Goal: Book appointment/travel/reservation

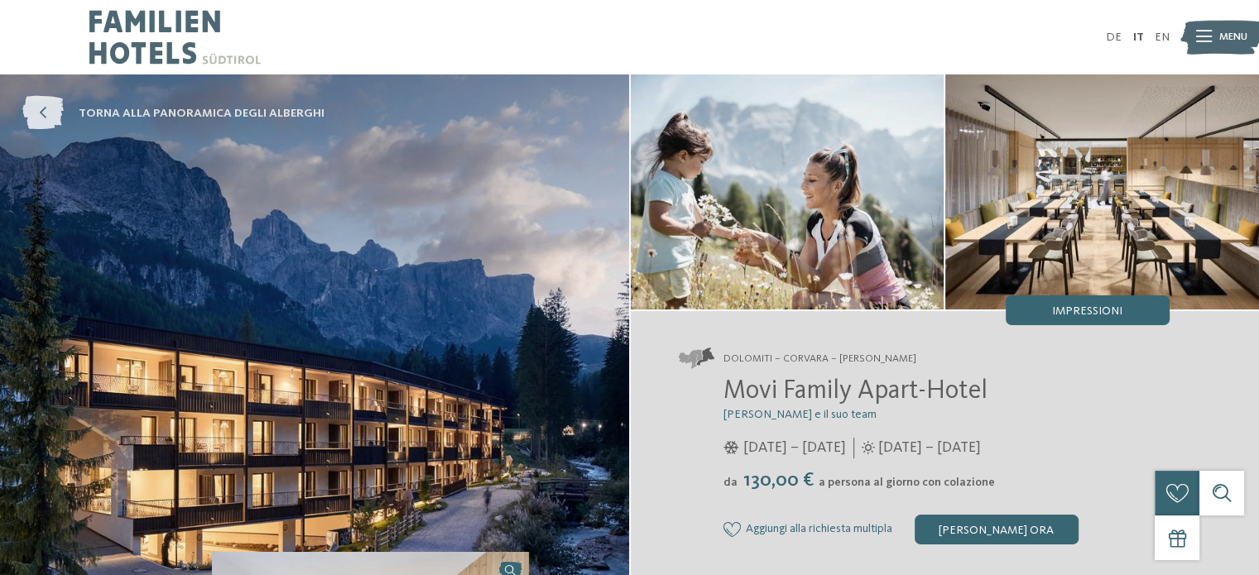
click at [189, 103] on link "torna alla panoramica degli alberghi" at bounding box center [173, 114] width 302 height 34
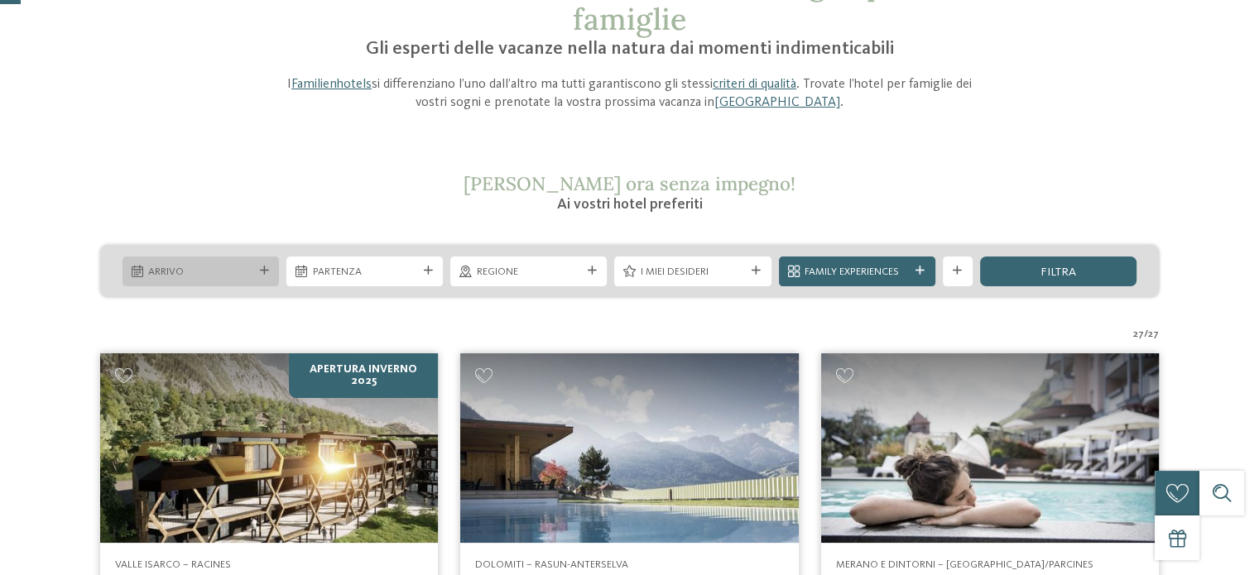
scroll to position [166, 0]
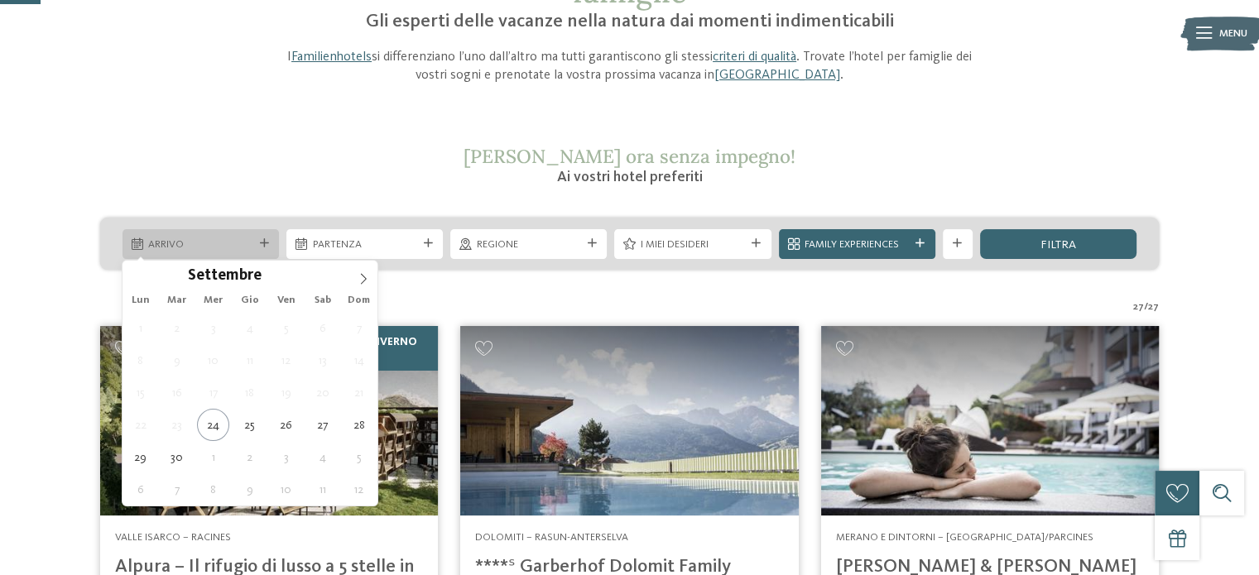
click at [189, 243] on span "Arrivo" at bounding box center [200, 245] width 104 height 15
click at [364, 281] on icon at bounding box center [364, 279] width 12 height 12
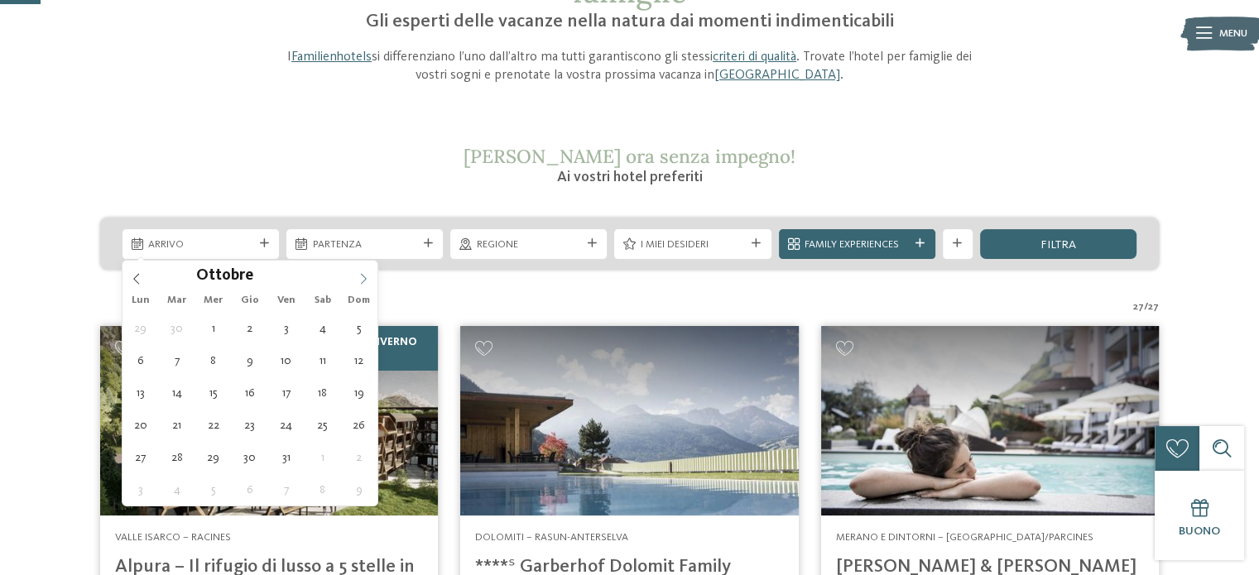
click at [358, 275] on icon at bounding box center [364, 279] width 12 height 12
type div "10.12.2025"
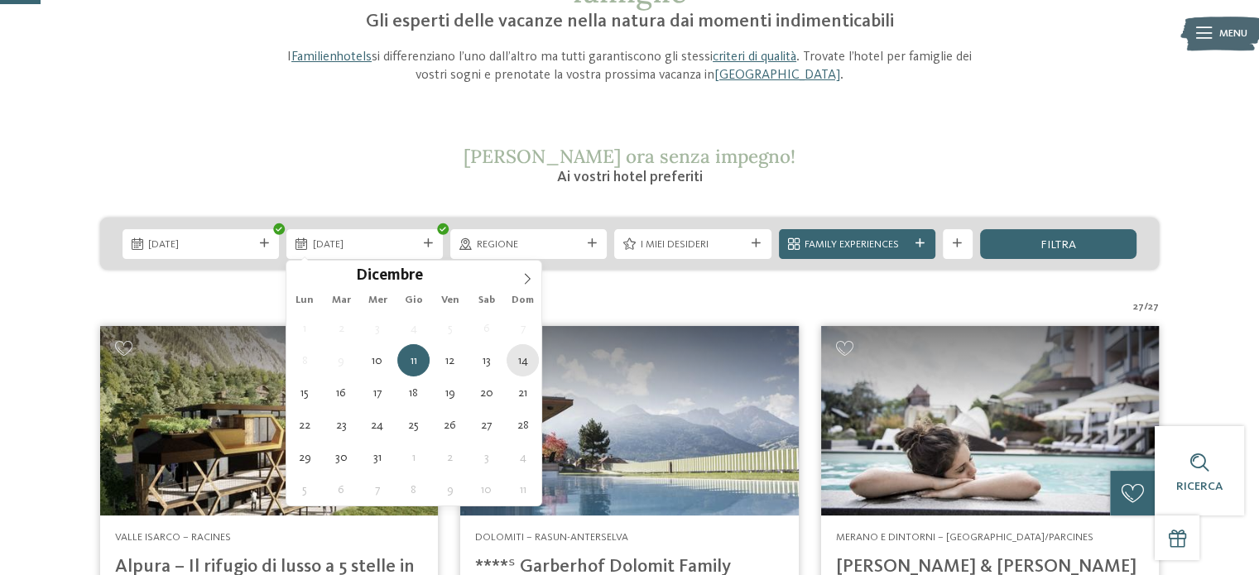
type div "14.12.2025"
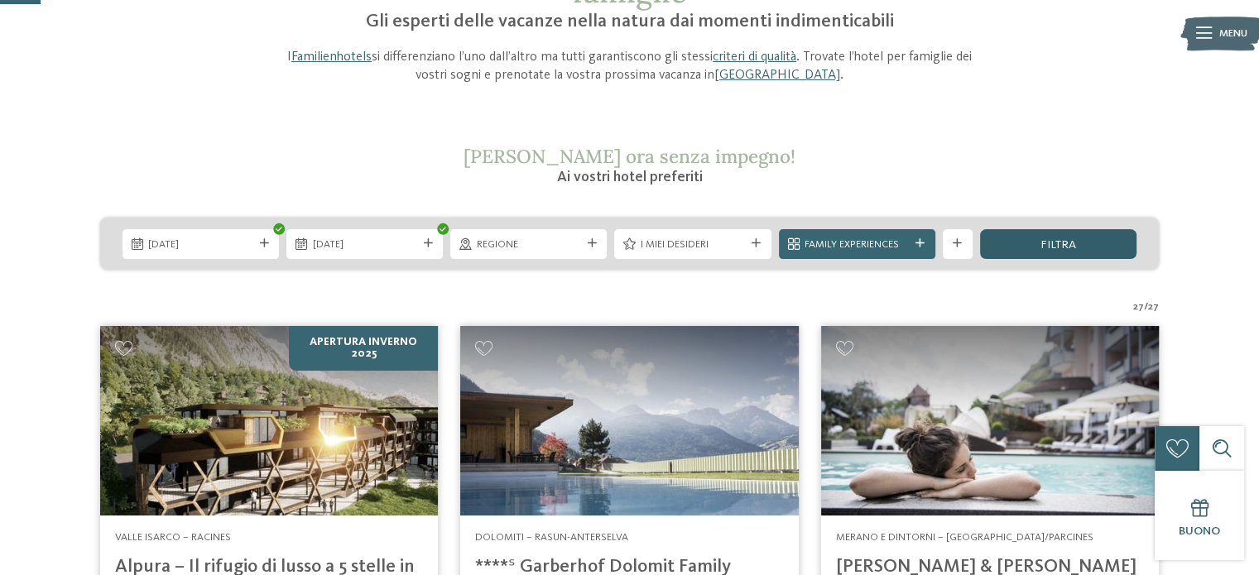
click at [1086, 243] on div "filtra" at bounding box center [1058, 244] width 156 height 30
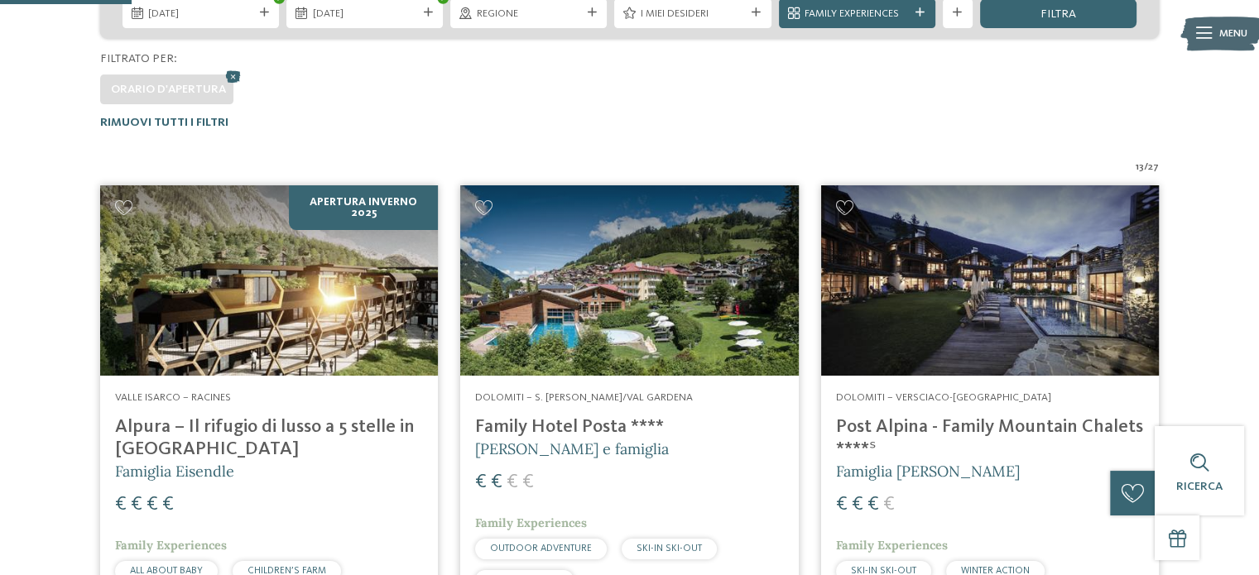
scroll to position [231, 0]
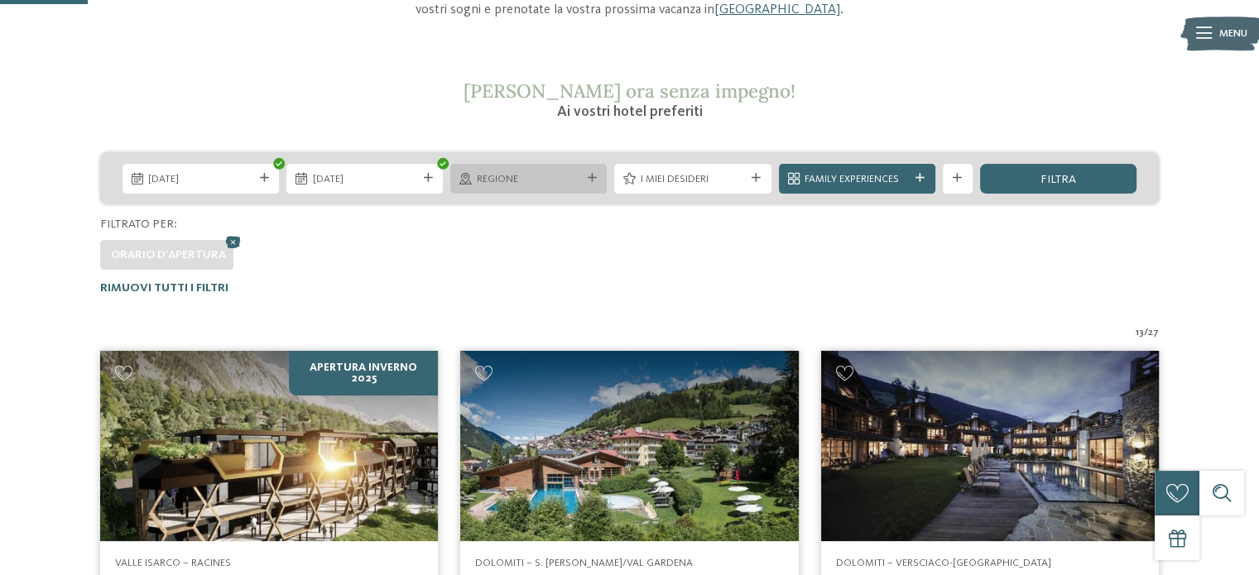
click at [596, 174] on div at bounding box center [591, 178] width 15 height 9
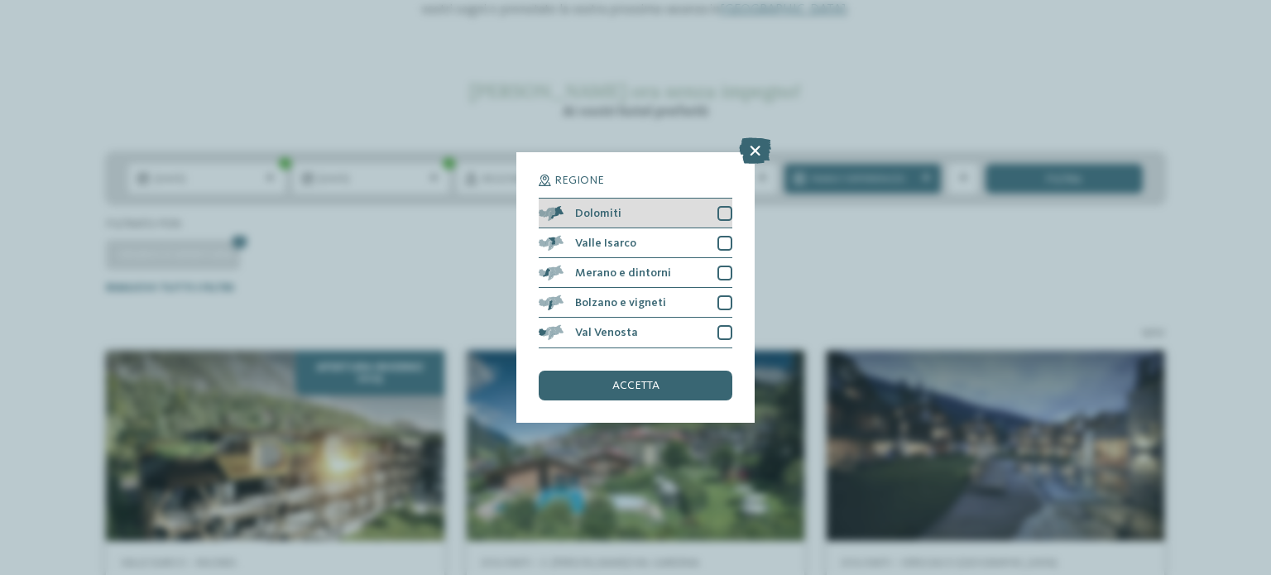
click at [723, 210] on div at bounding box center [725, 213] width 15 height 15
click at [672, 382] on div "accetta" at bounding box center [636, 386] width 194 height 30
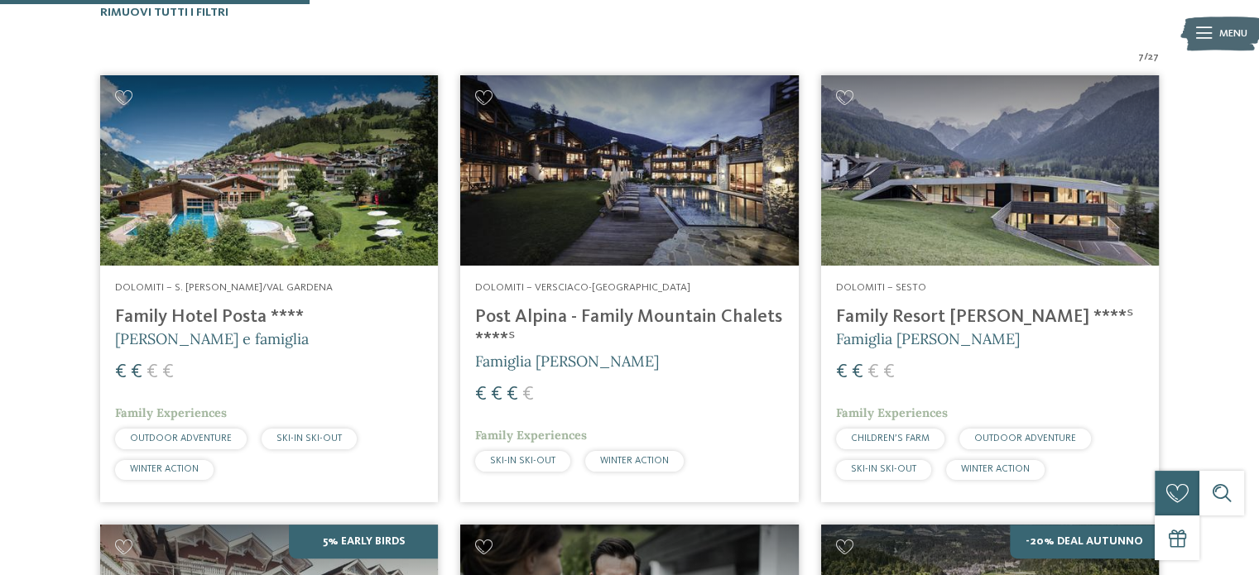
scroll to position [479, 0]
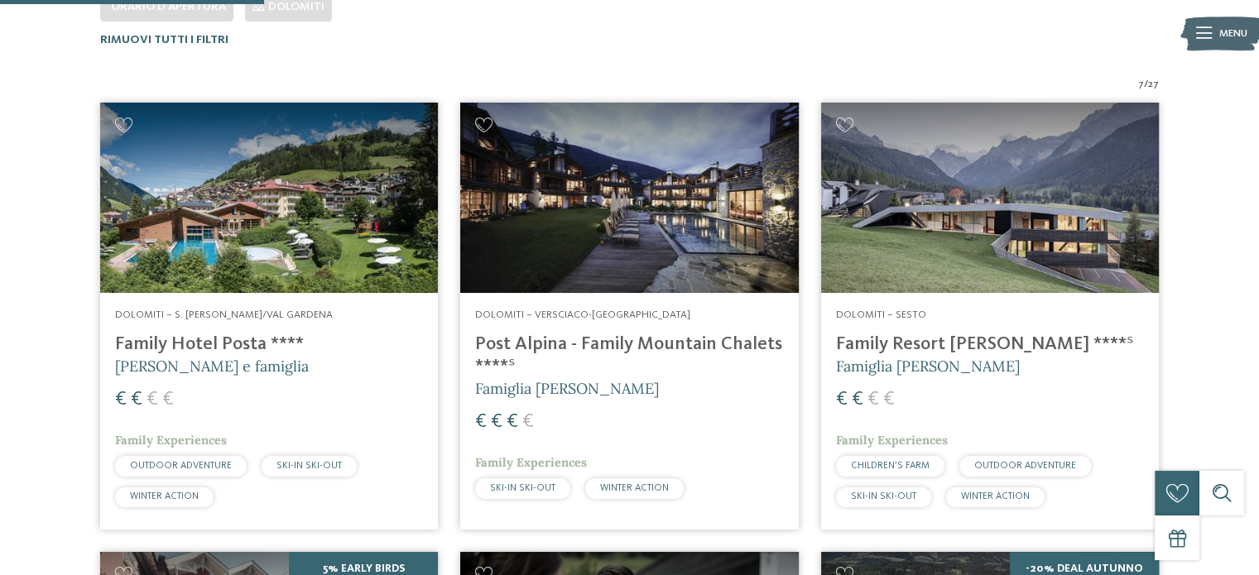
click at [291, 230] on img at bounding box center [269, 198] width 338 height 190
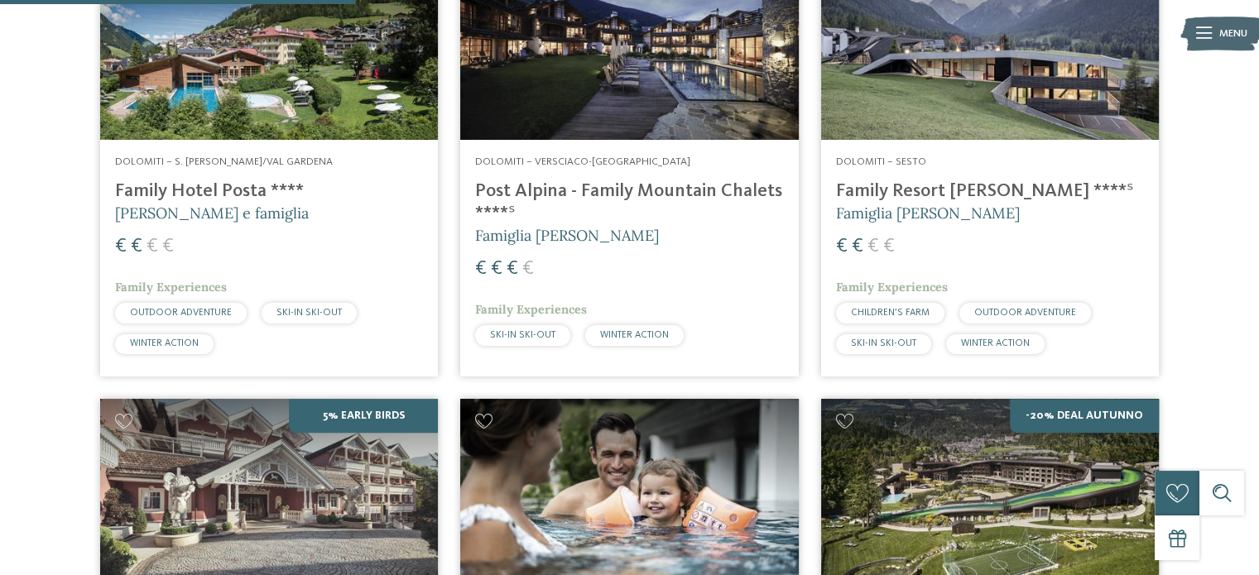
scroll to position [562, 0]
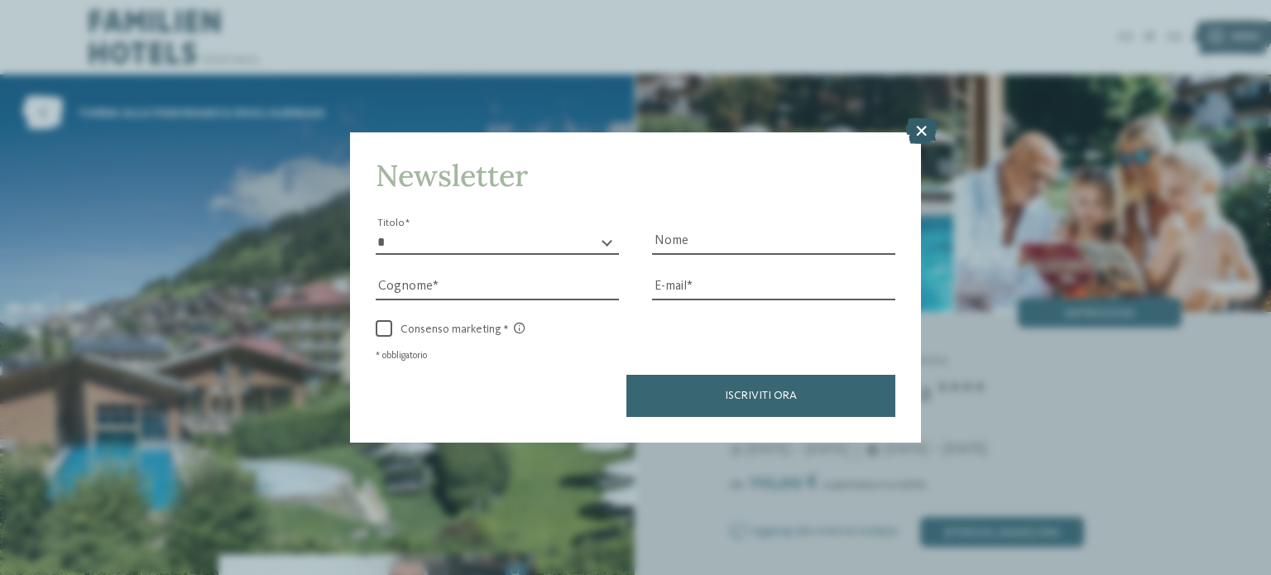
click at [920, 132] on icon at bounding box center [922, 131] width 32 height 26
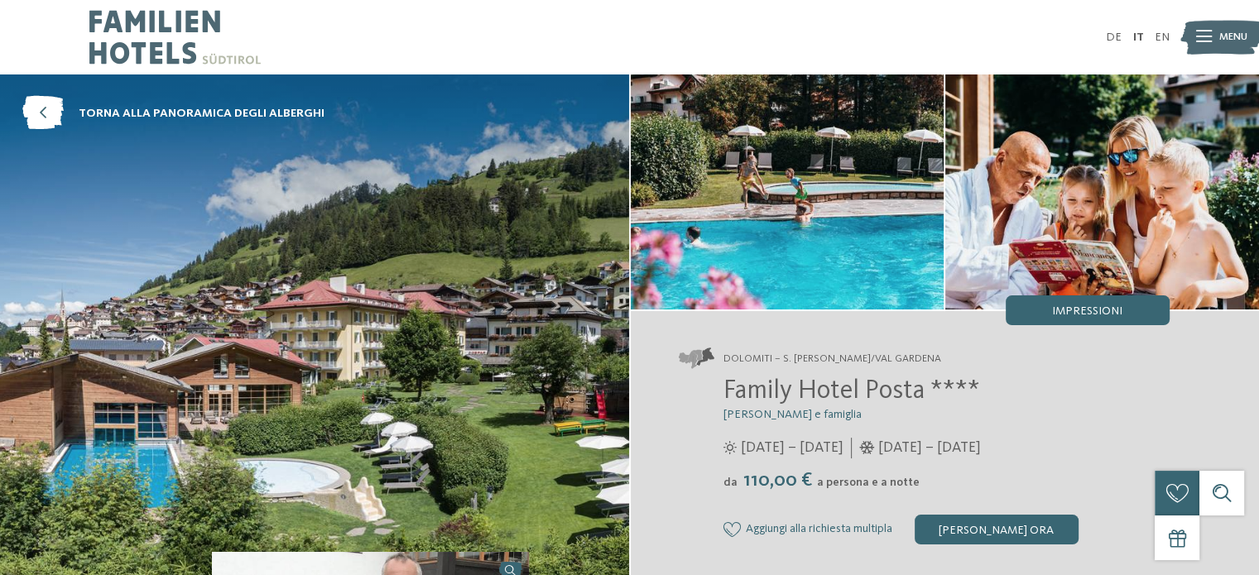
click at [113, 43] on img at bounding box center [174, 37] width 171 height 74
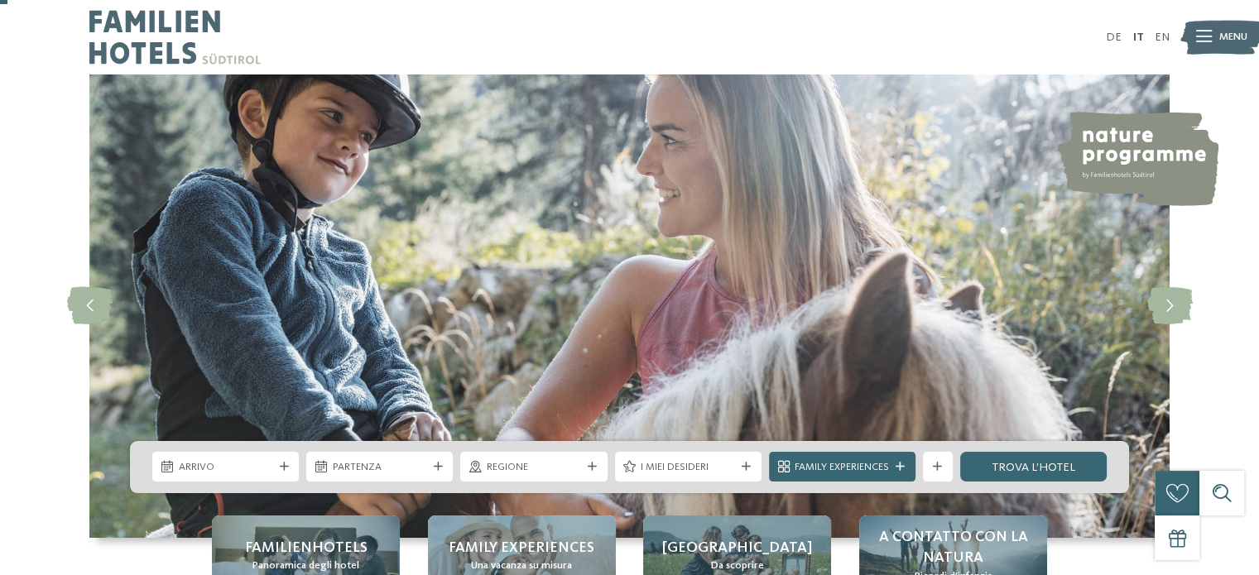
scroll to position [166, 0]
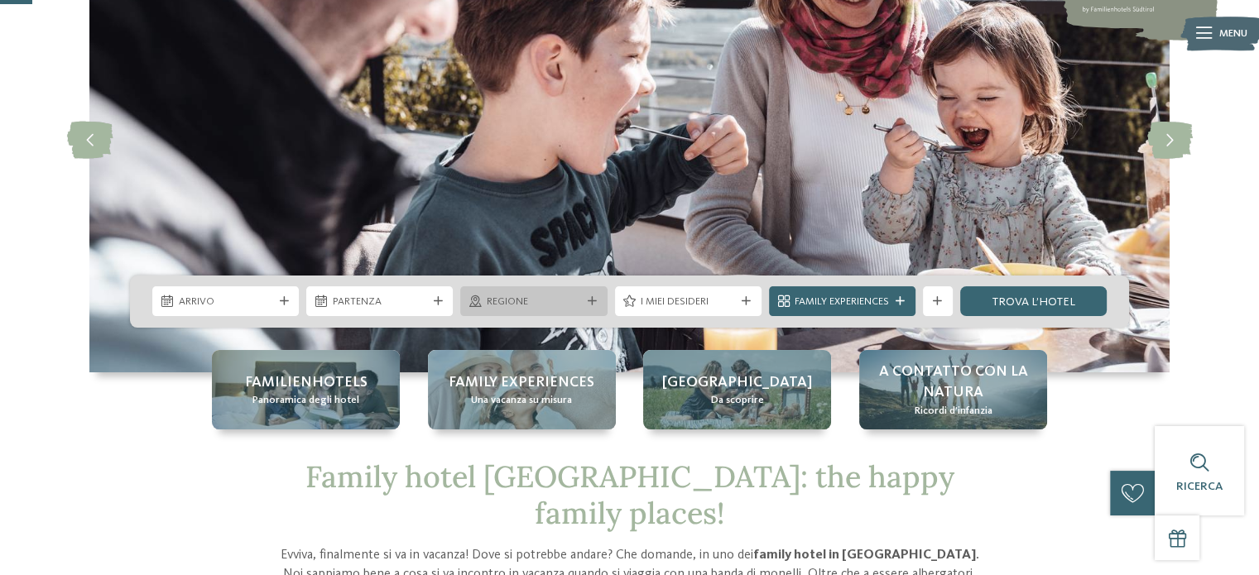
click at [588, 299] on icon at bounding box center [592, 301] width 9 height 9
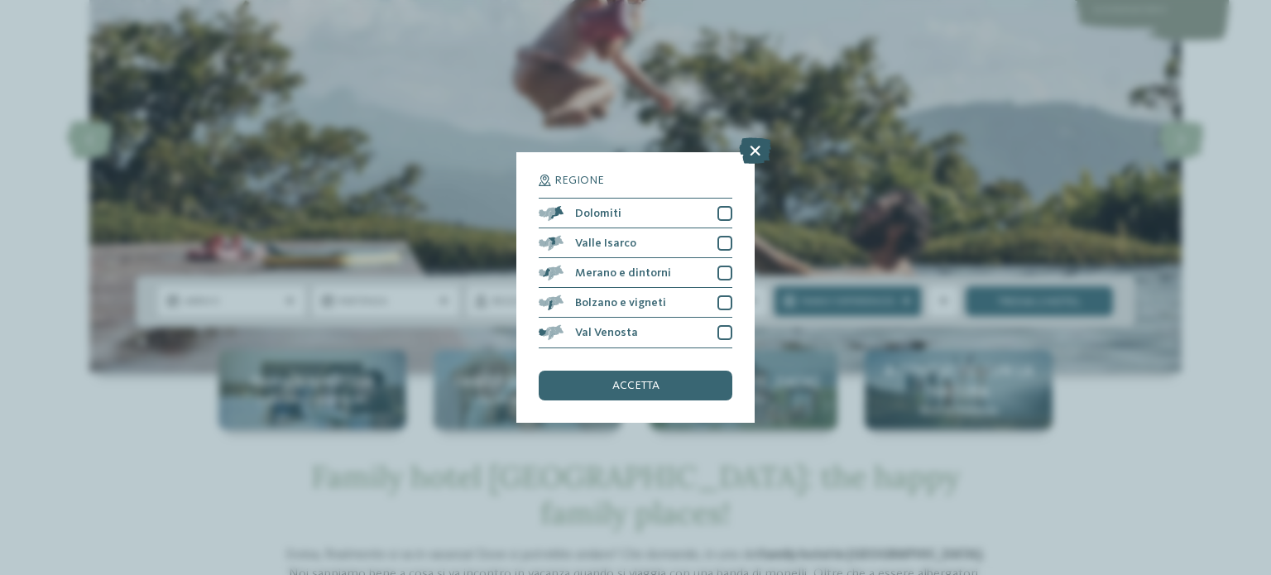
click at [756, 147] on icon at bounding box center [755, 151] width 32 height 26
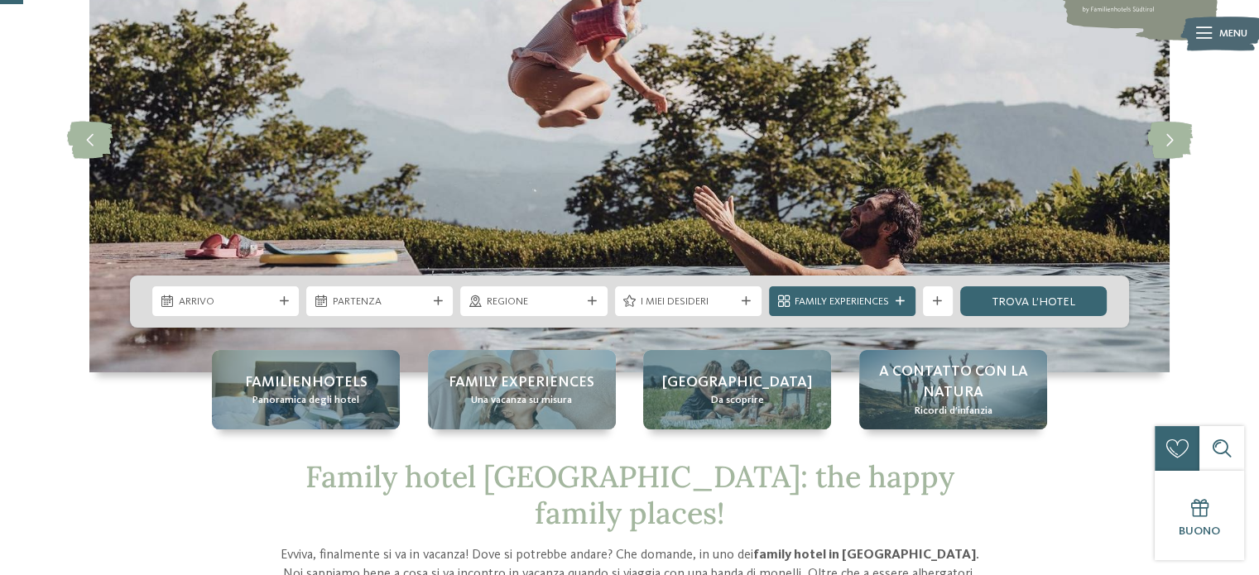
scroll to position [0, 0]
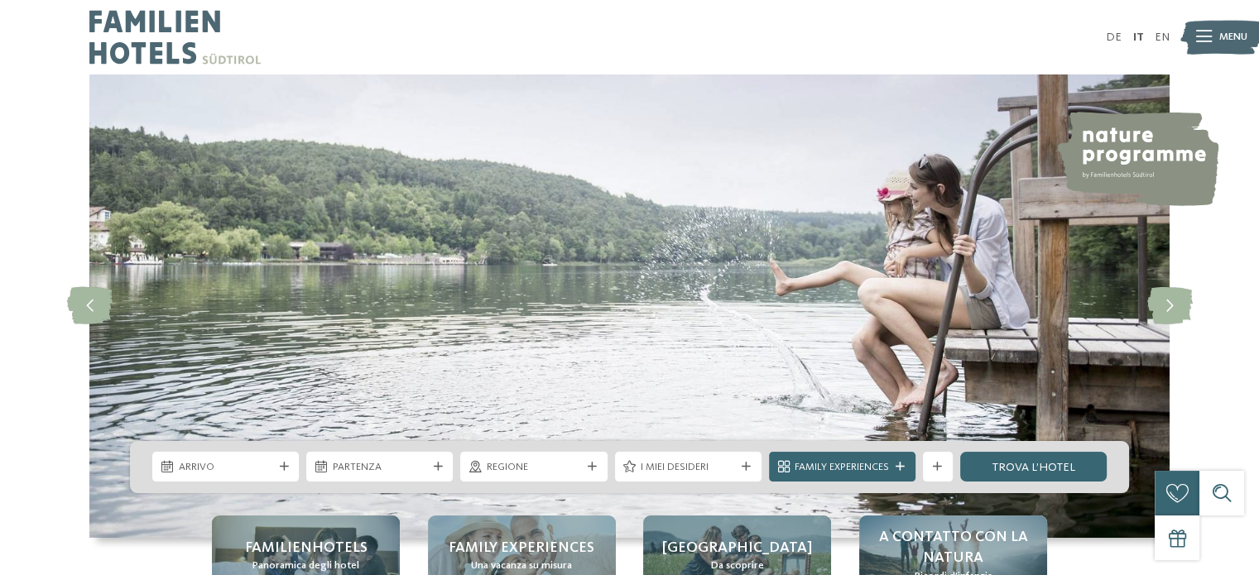
click at [57, 392] on div "slide 4 of 5" at bounding box center [629, 306] width 1259 height 464
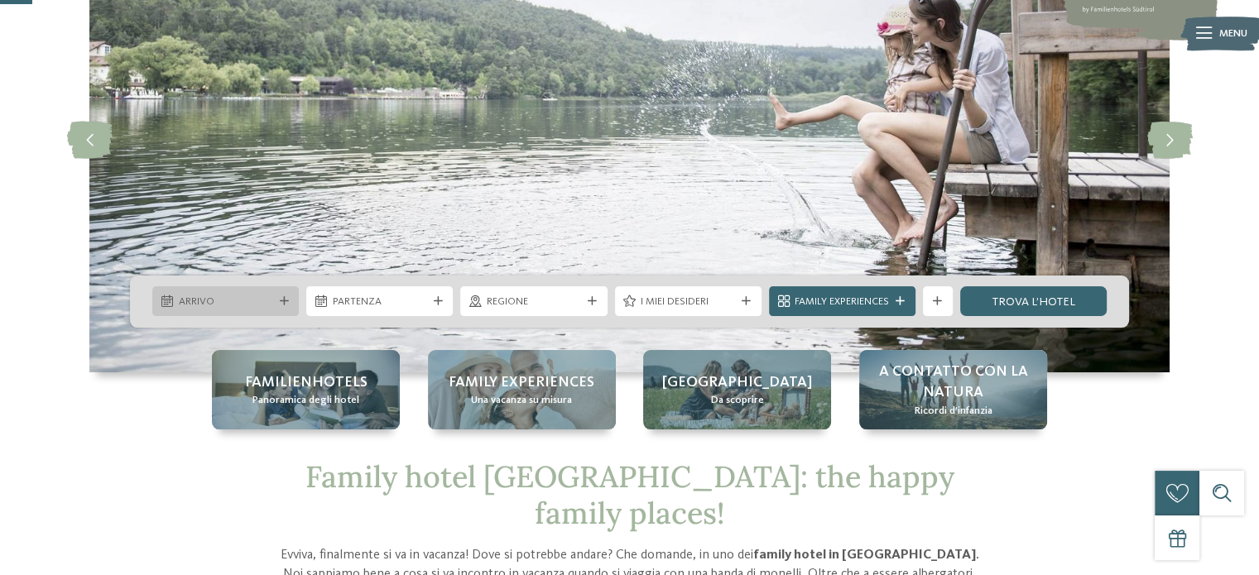
click at [248, 294] on div "Arrivo" at bounding box center [226, 302] width 102 height 16
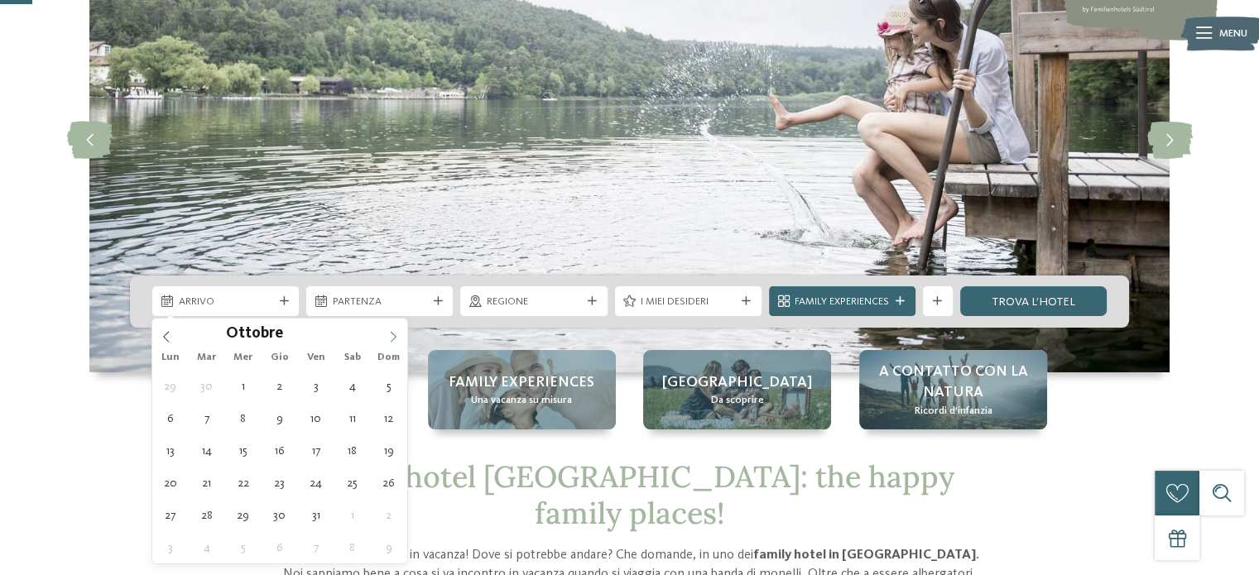
click at [392, 334] on icon at bounding box center [394, 337] width 6 height 11
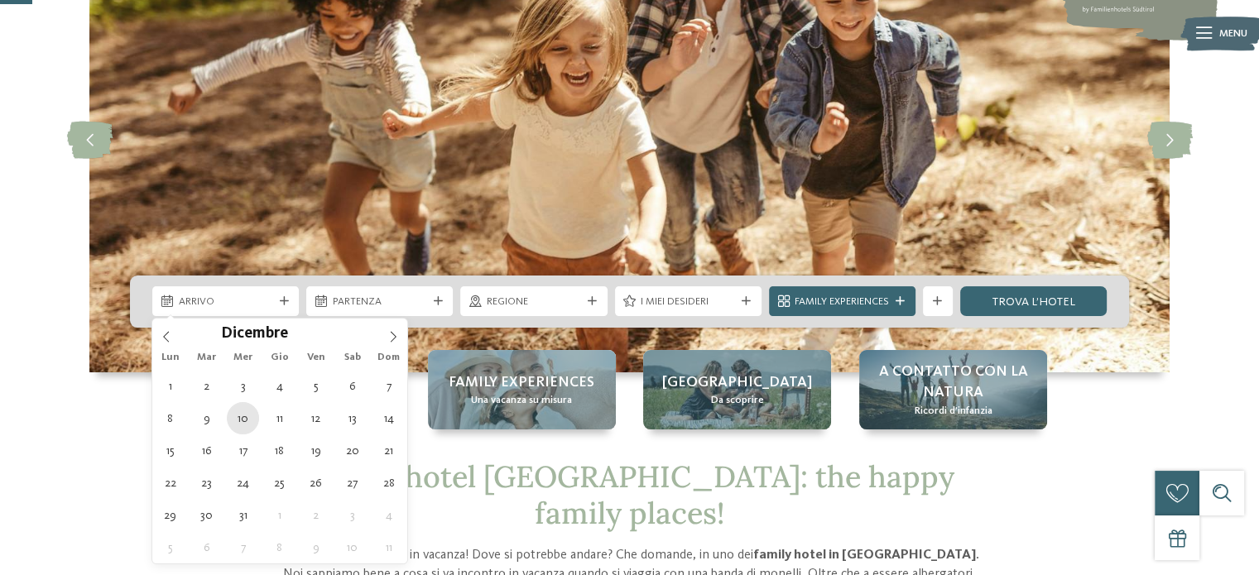
type div "10.12.2025"
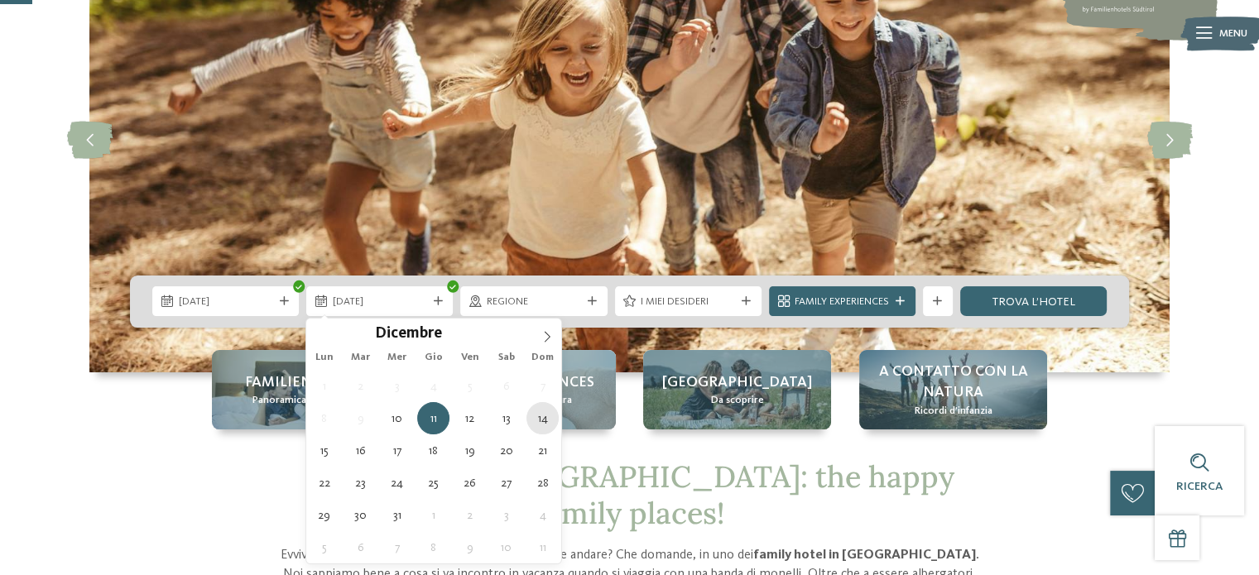
type div "14.12.2025"
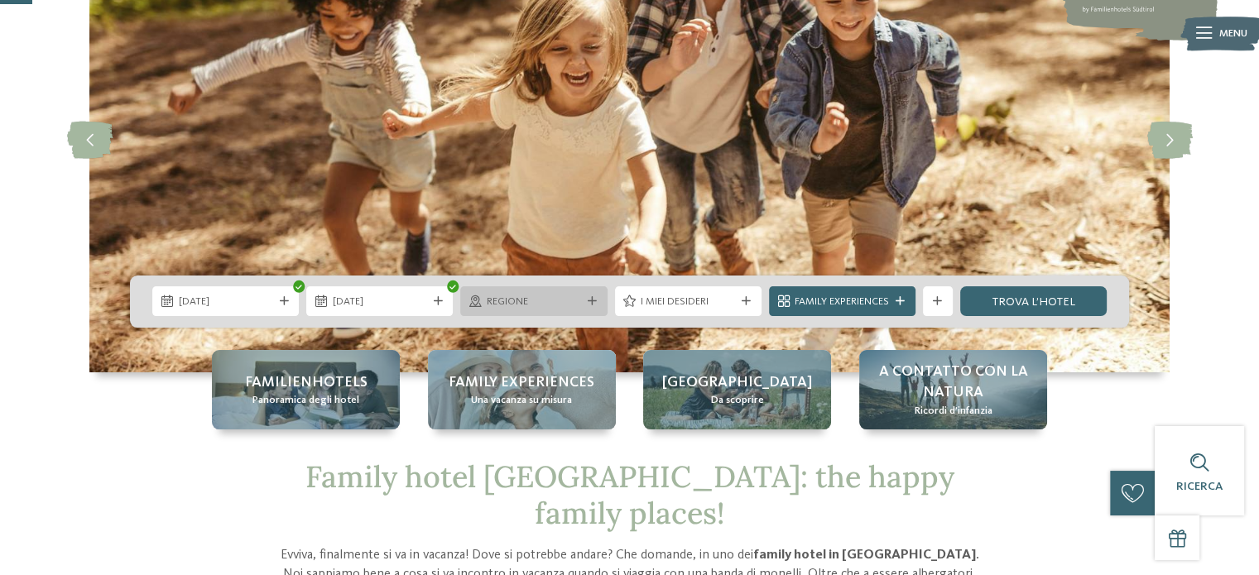
click at [573, 306] on span "Regione" at bounding box center [534, 302] width 94 height 15
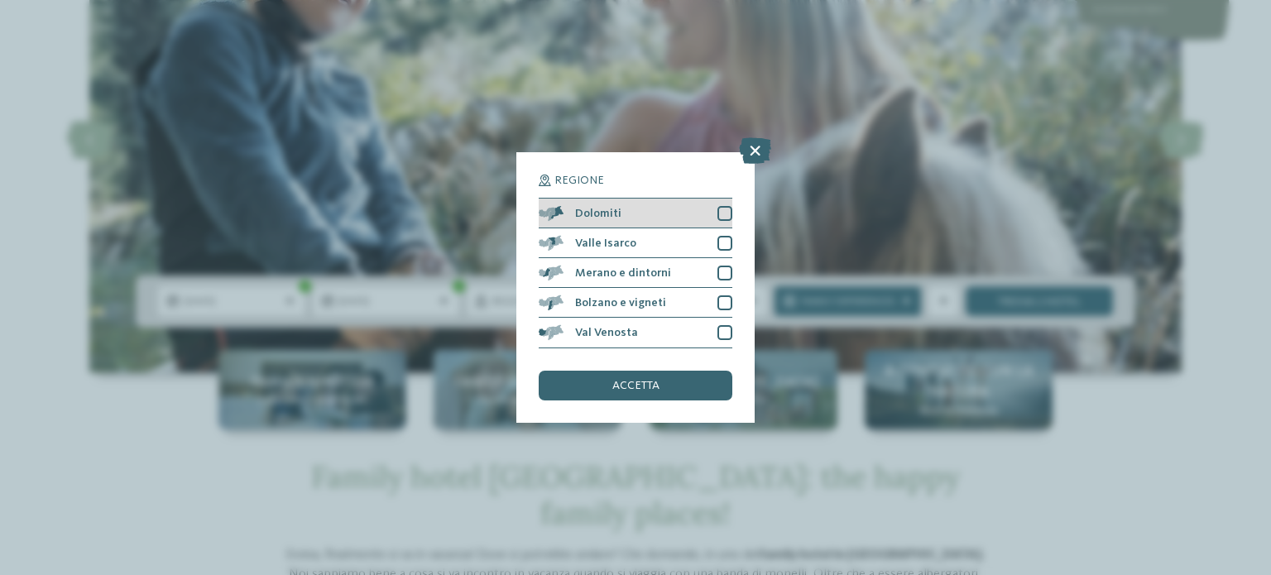
click at [672, 218] on div "Dolomiti" at bounding box center [636, 214] width 194 height 30
click at [1141, 410] on div "Regione Dolomiti" at bounding box center [635, 287] width 1271 height 575
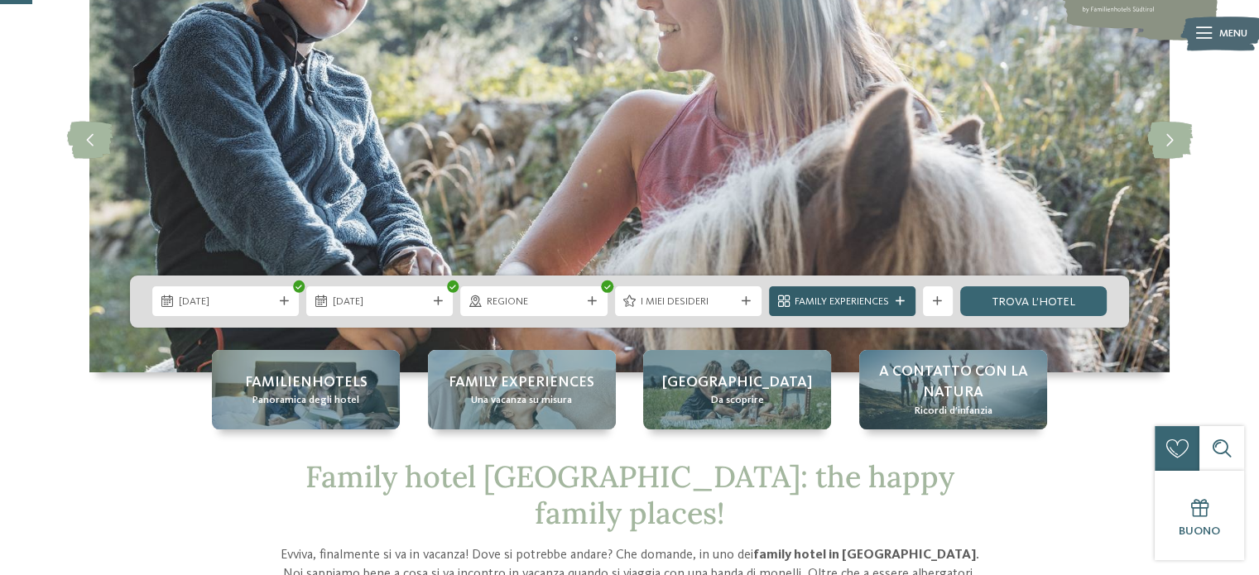
click at [896, 297] on icon at bounding box center [900, 301] width 9 height 9
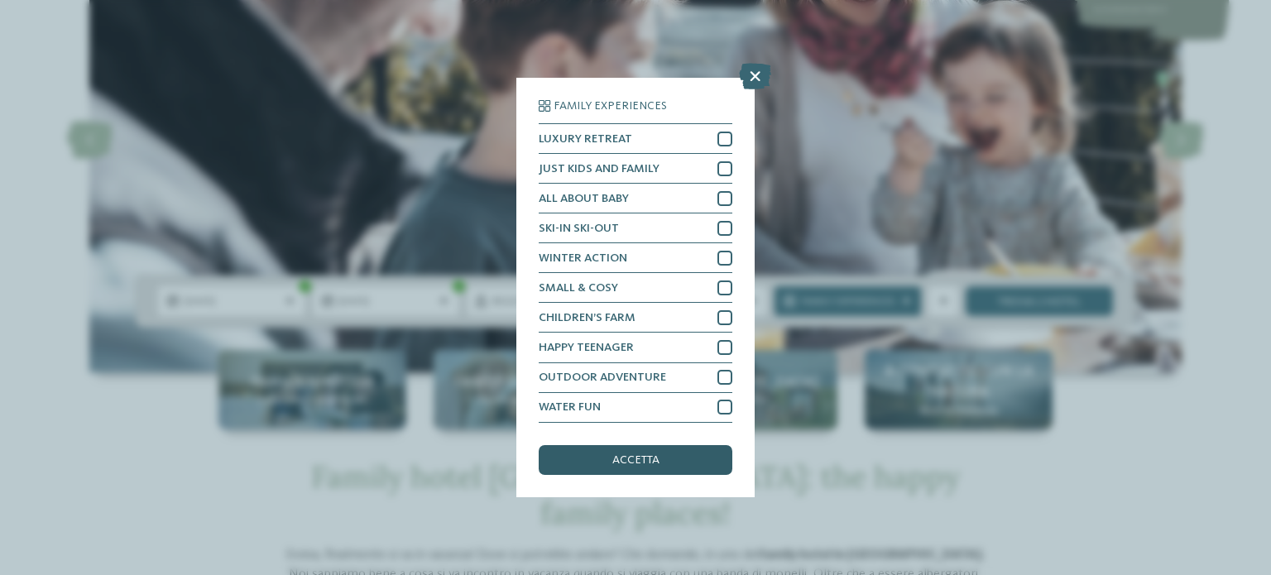
click at [649, 460] on span "accetta" at bounding box center [636, 460] width 47 height 12
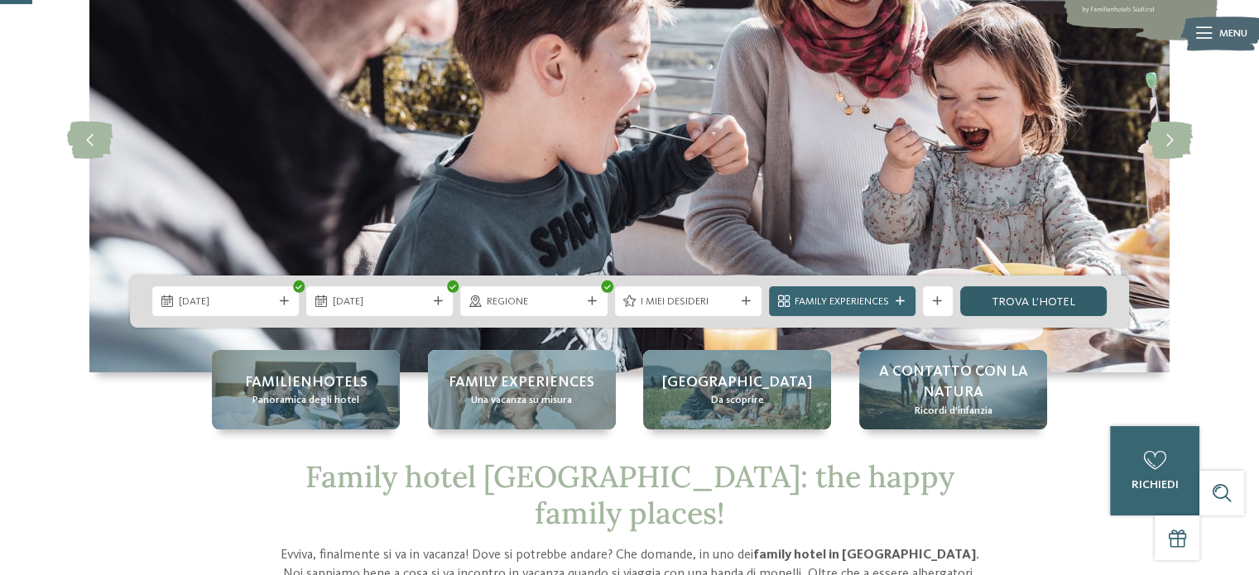
click at [1050, 297] on link "trova l’hotel" at bounding box center [1033, 301] width 147 height 30
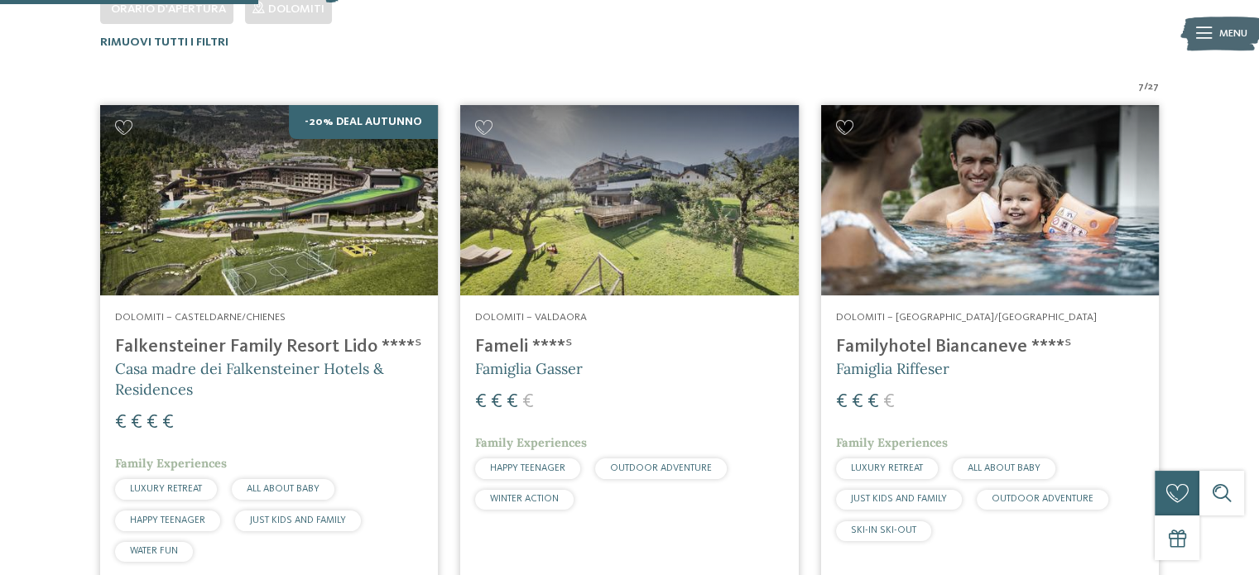
scroll to position [479, 0]
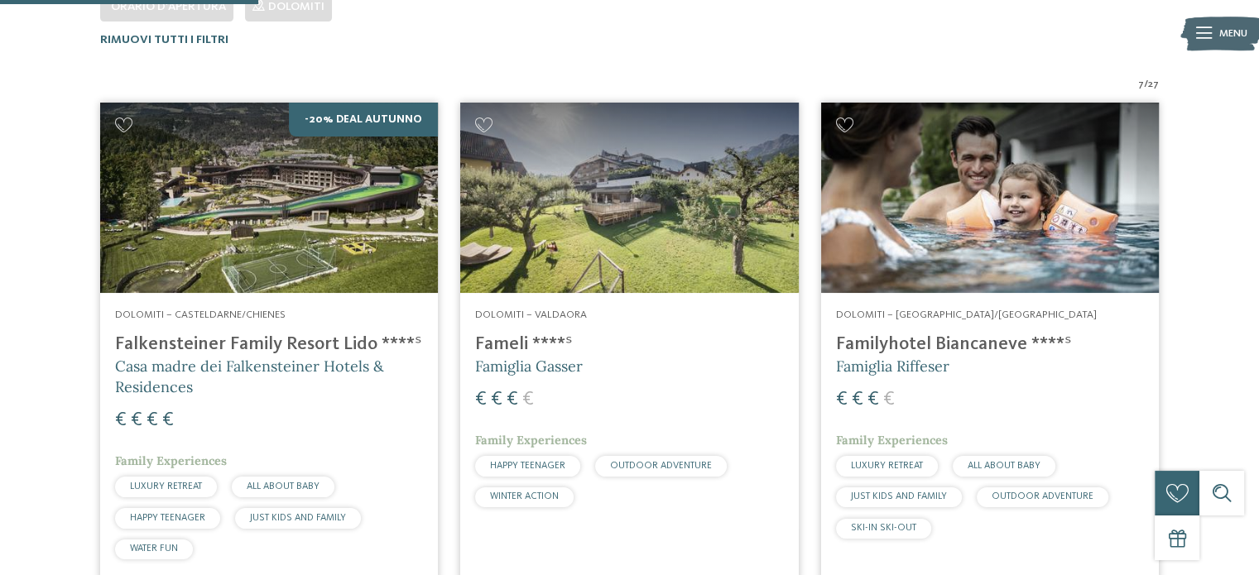
click at [949, 228] on img at bounding box center [990, 198] width 338 height 190
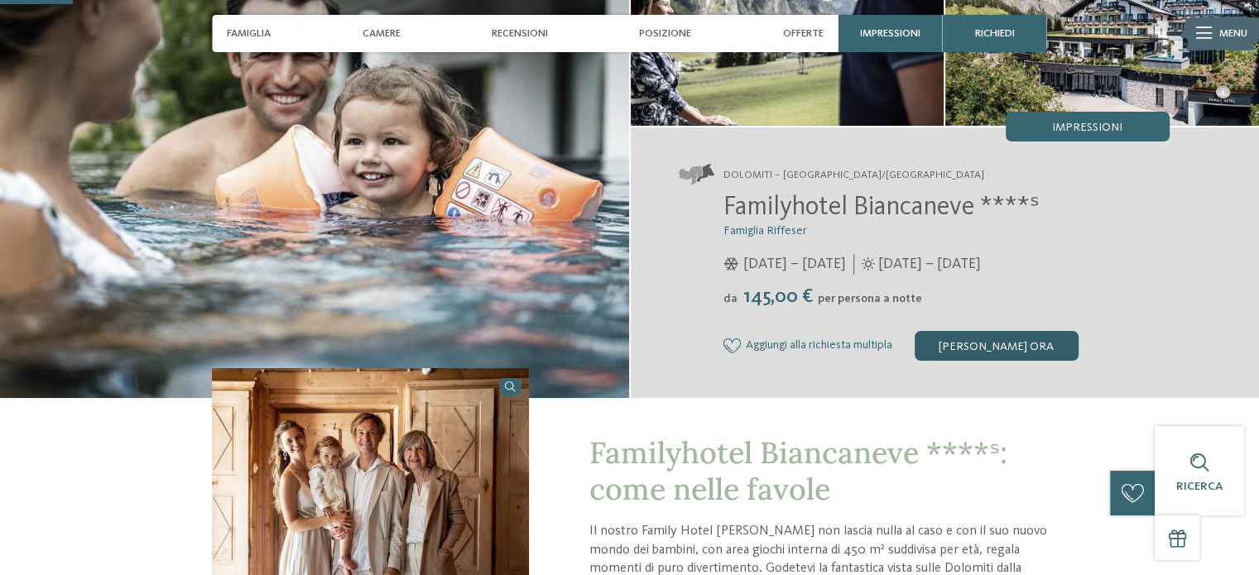
scroll to position [83, 0]
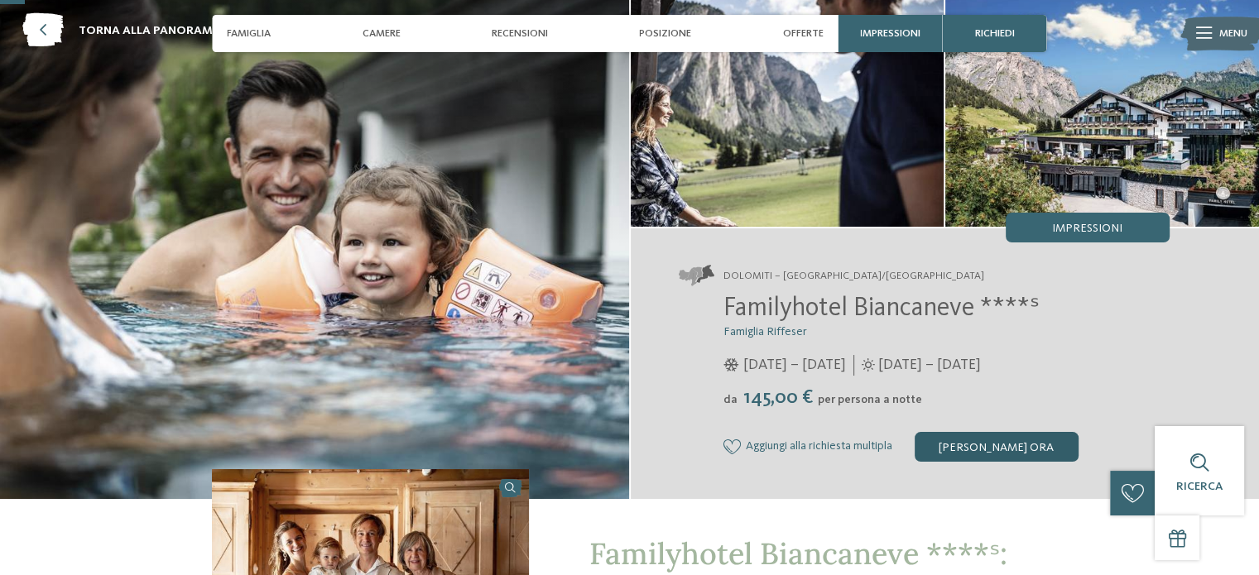
click at [1002, 442] on div "[PERSON_NAME] ora" at bounding box center [997, 447] width 164 height 30
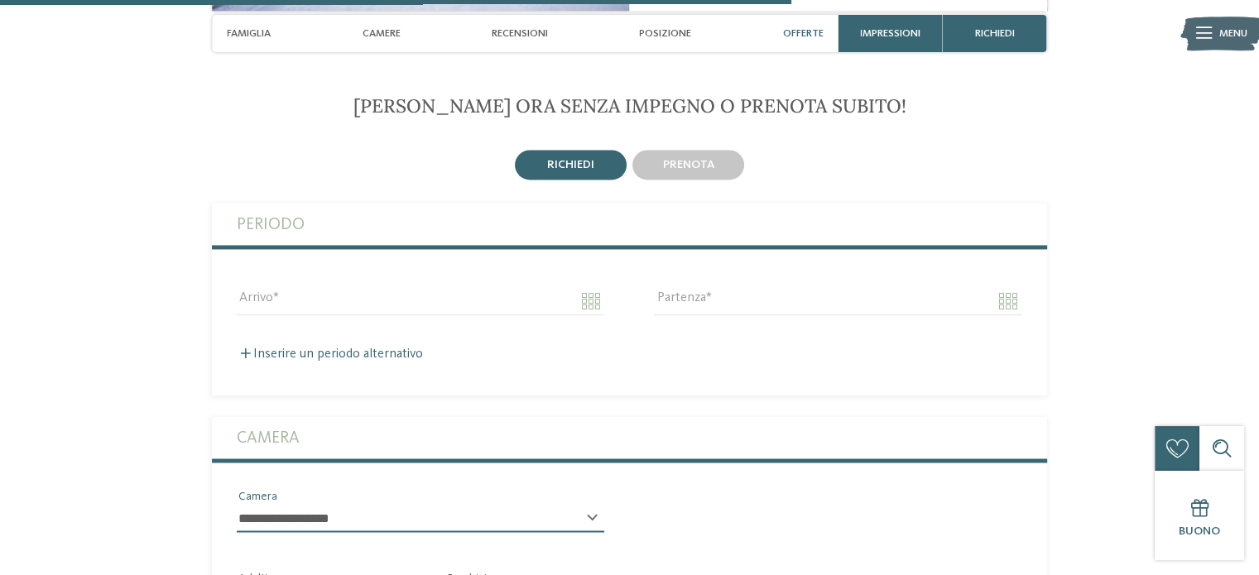
scroll to position [2271, 0]
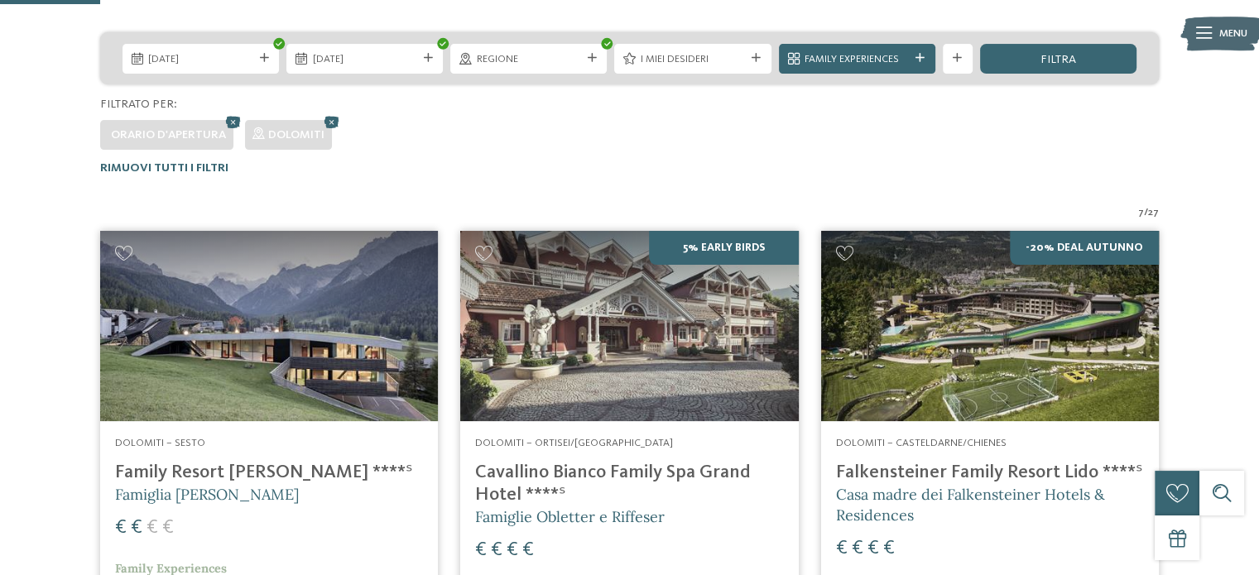
scroll to position [148, 0]
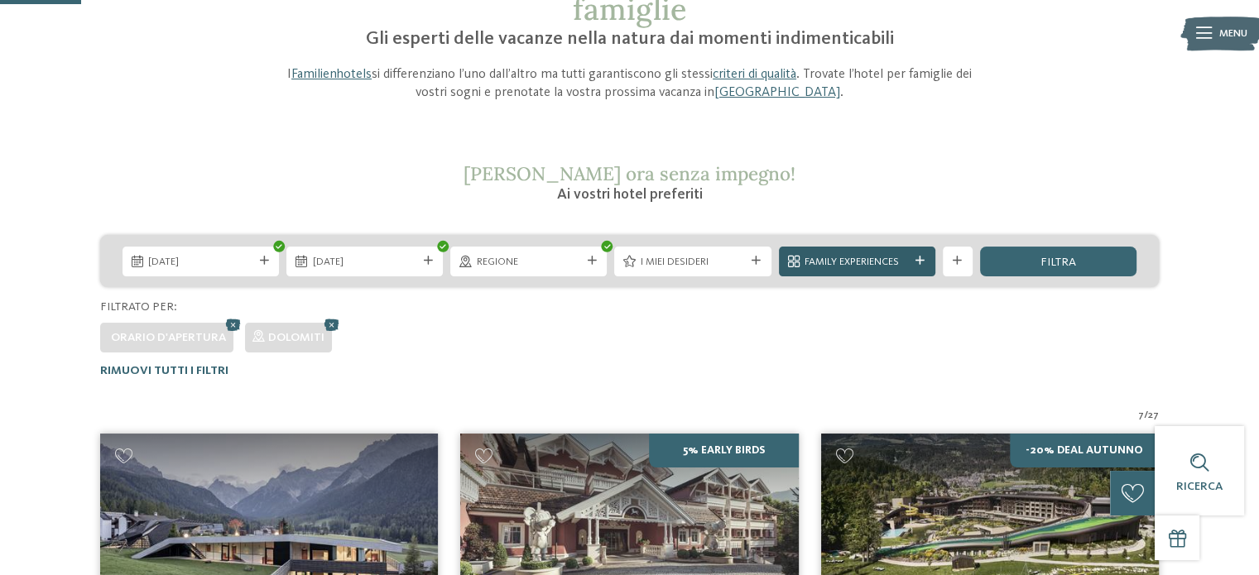
click at [920, 257] on icon at bounding box center [919, 261] width 9 height 9
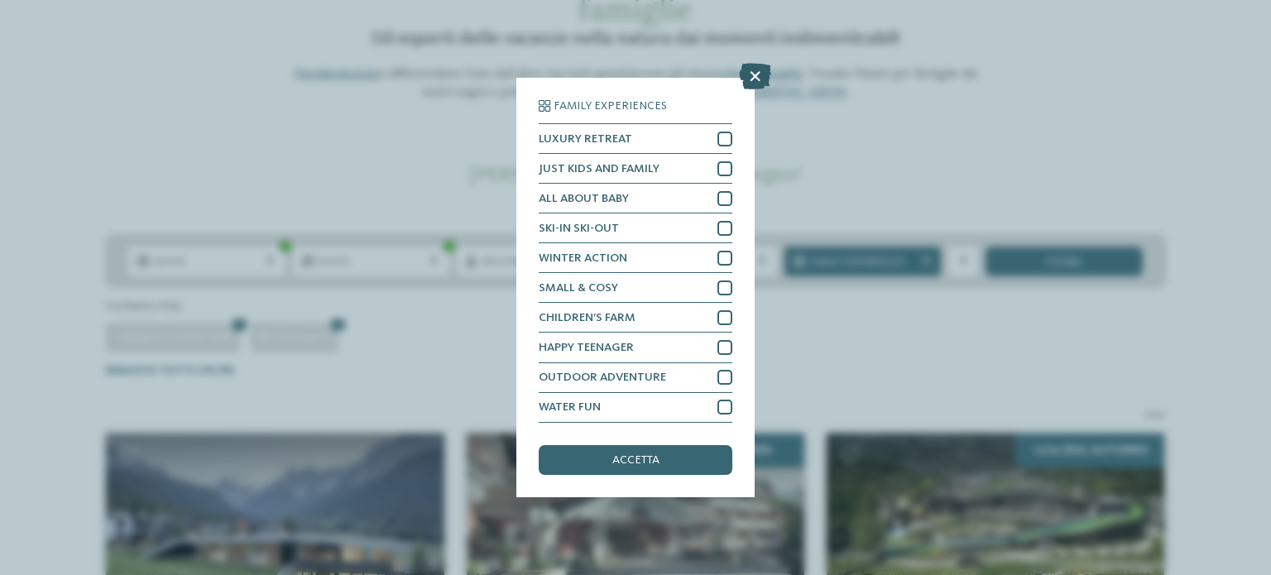
click at [759, 74] on icon at bounding box center [755, 77] width 32 height 26
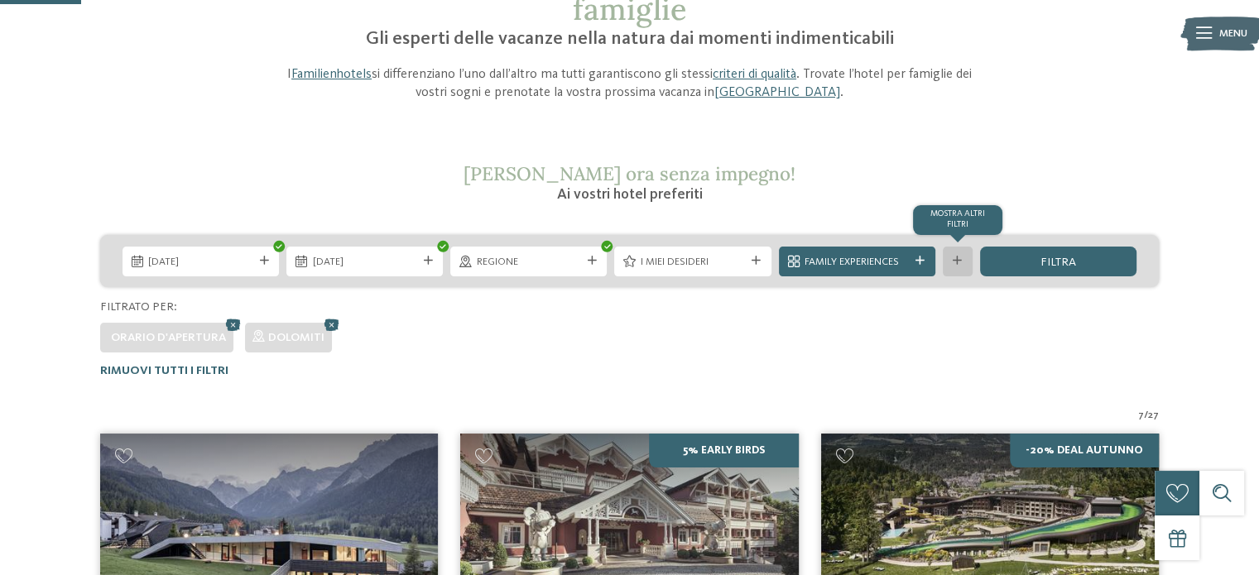
click at [954, 262] on icon at bounding box center [957, 261] width 9 height 9
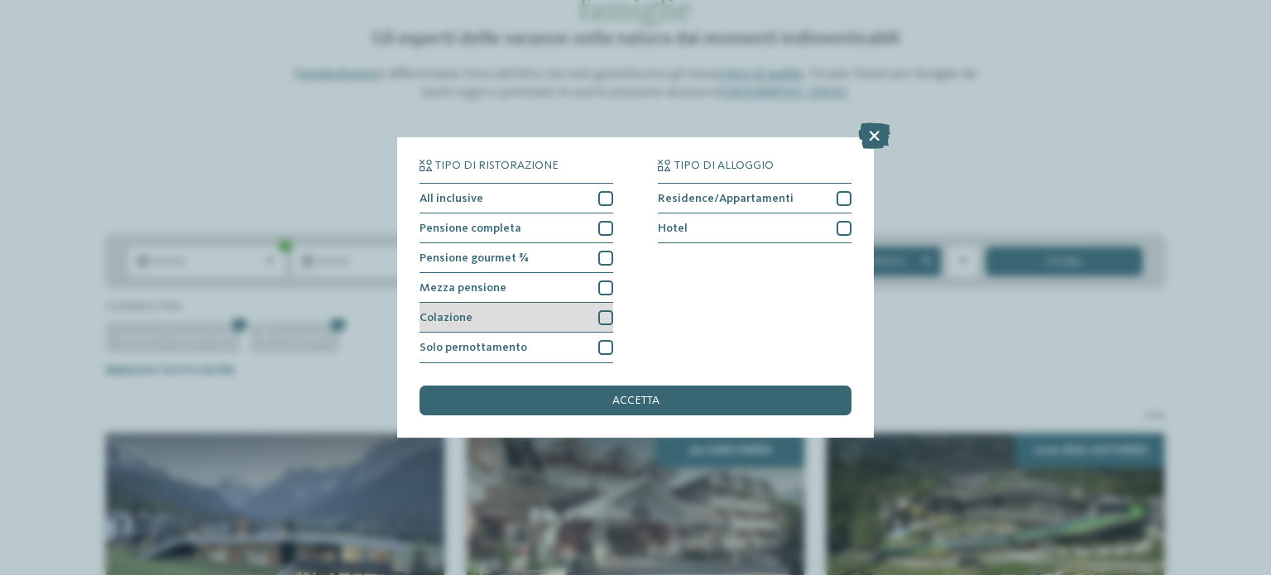
click at [603, 315] on div at bounding box center [605, 317] width 15 height 15
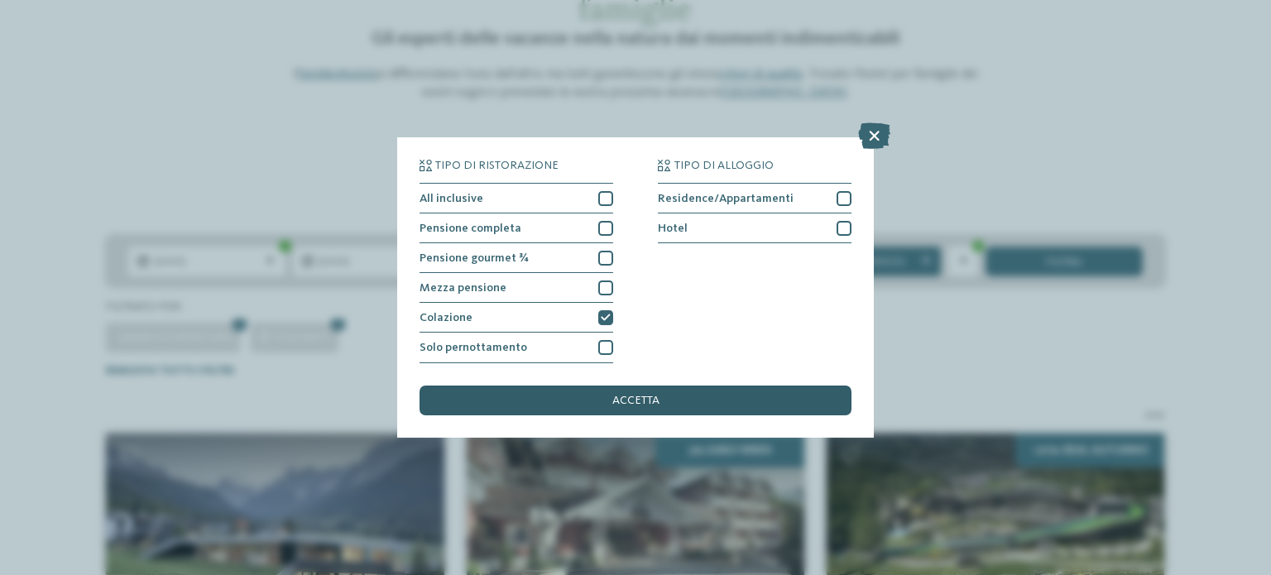
click at [656, 405] on span "accetta" at bounding box center [636, 401] width 47 height 12
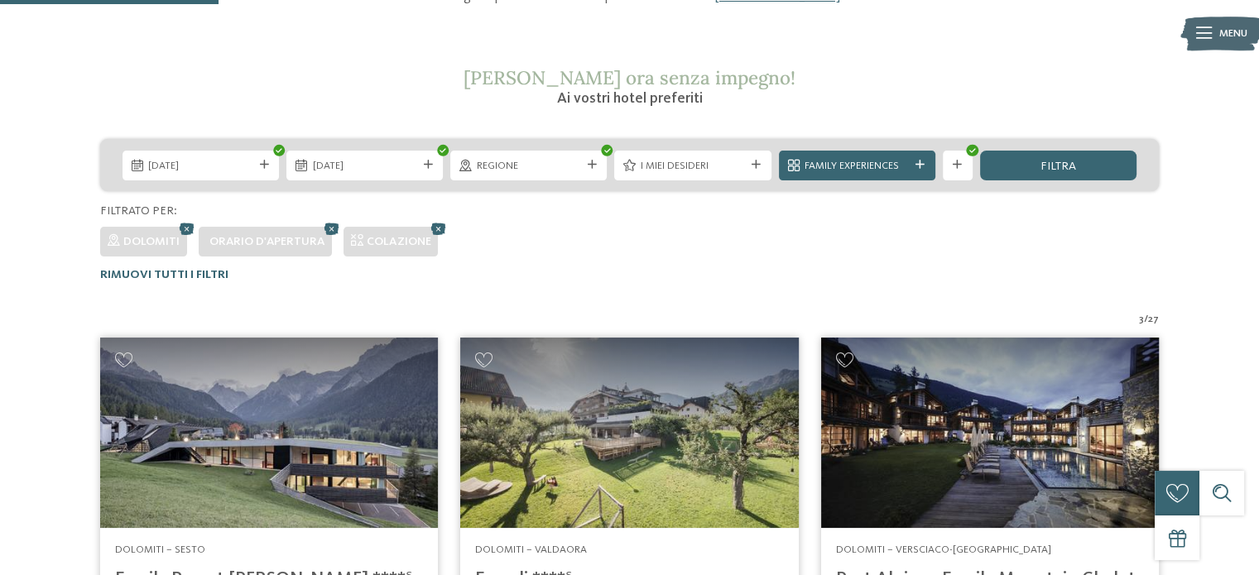
scroll to position [231, 0]
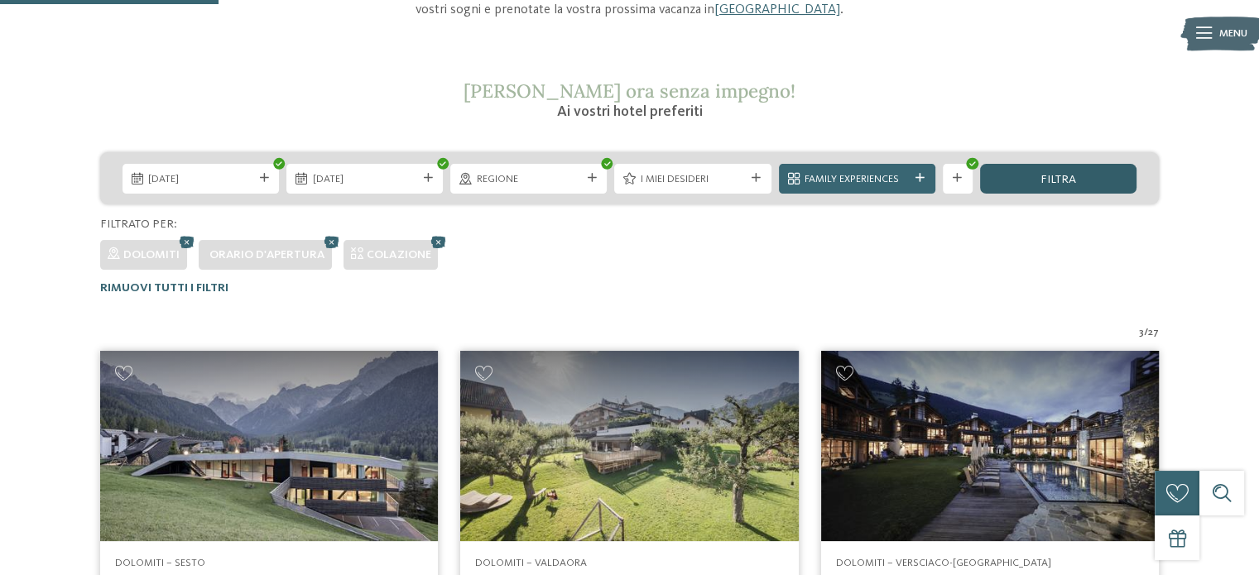
click at [1074, 175] on span "filtra" at bounding box center [1058, 180] width 36 height 12
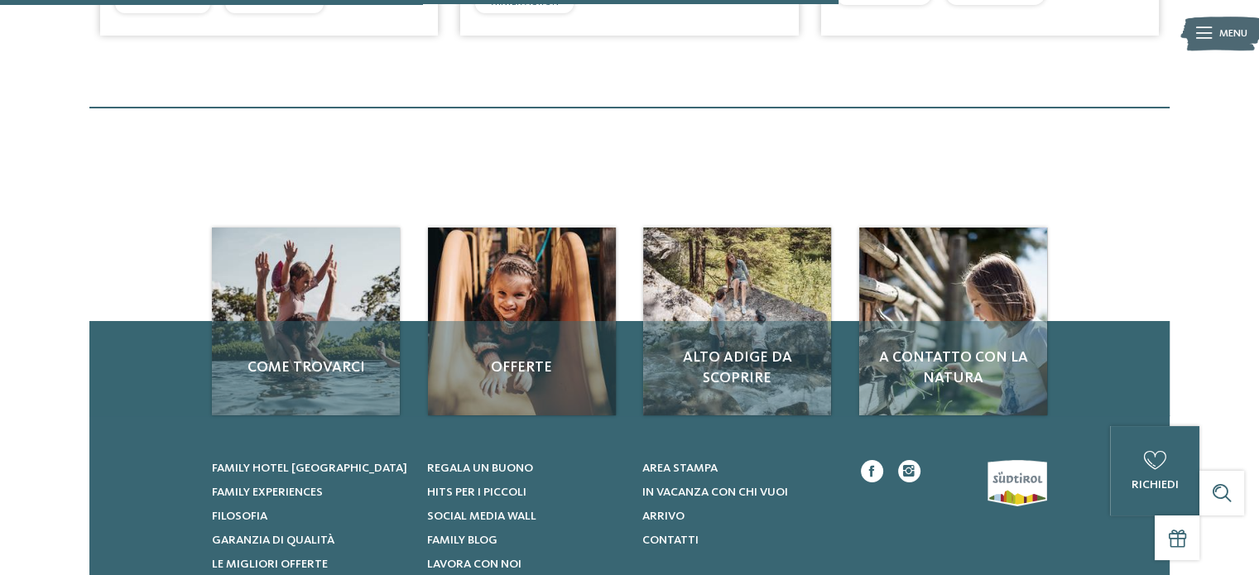
scroll to position [976, 0]
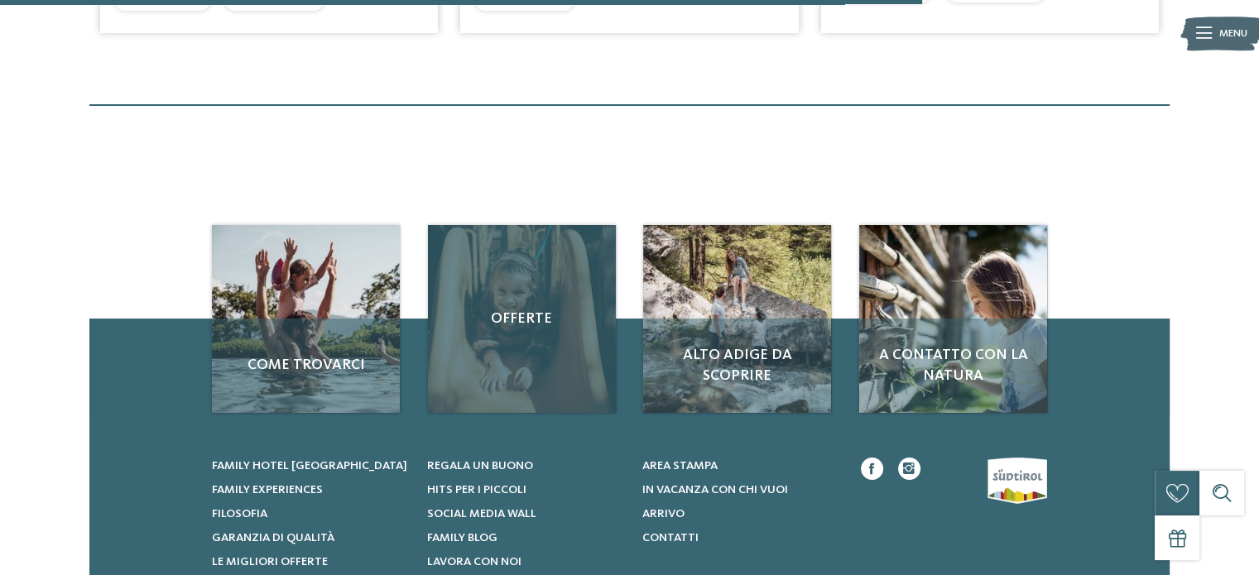
click at [523, 320] on span "Offerte" at bounding box center [522, 319] width 158 height 21
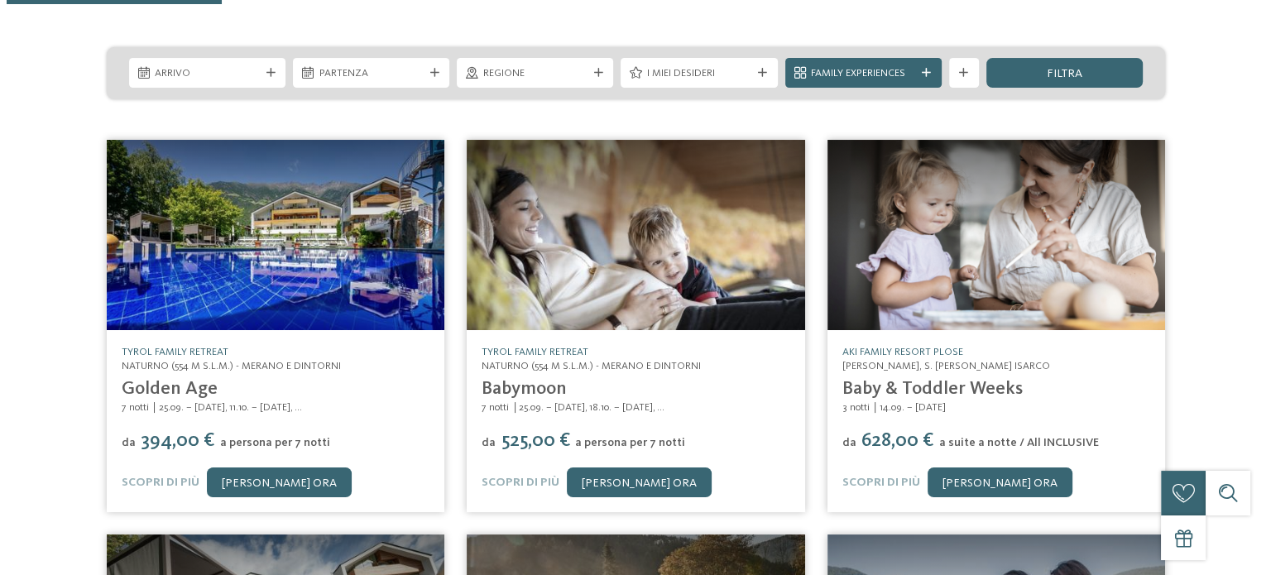
scroll to position [248, 0]
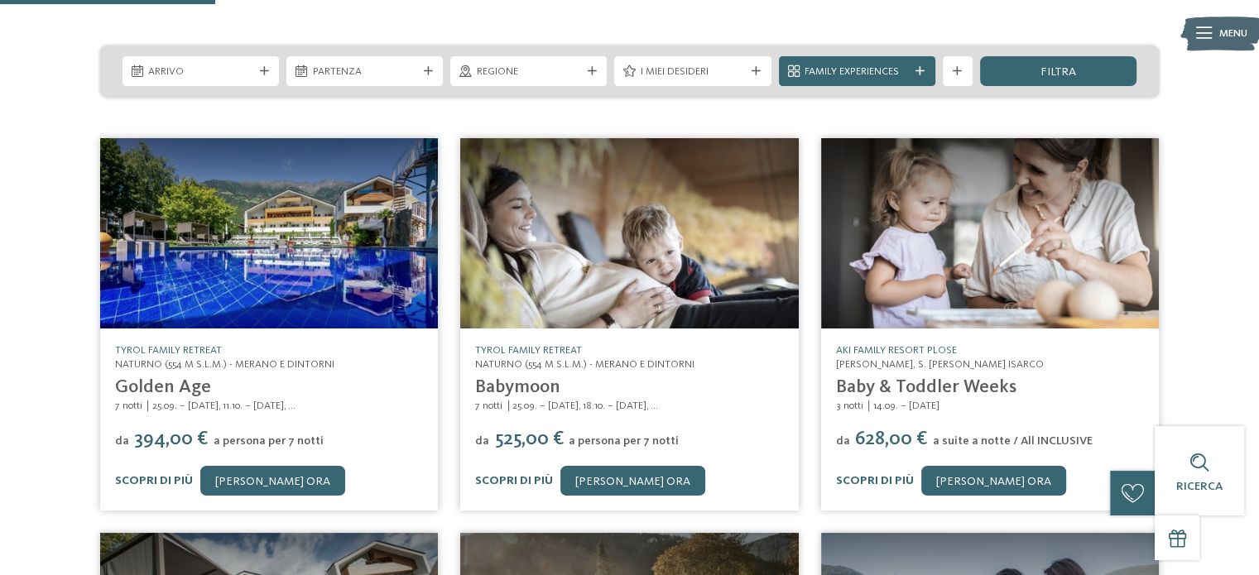
click at [220, 244] on img at bounding box center [269, 233] width 338 height 190
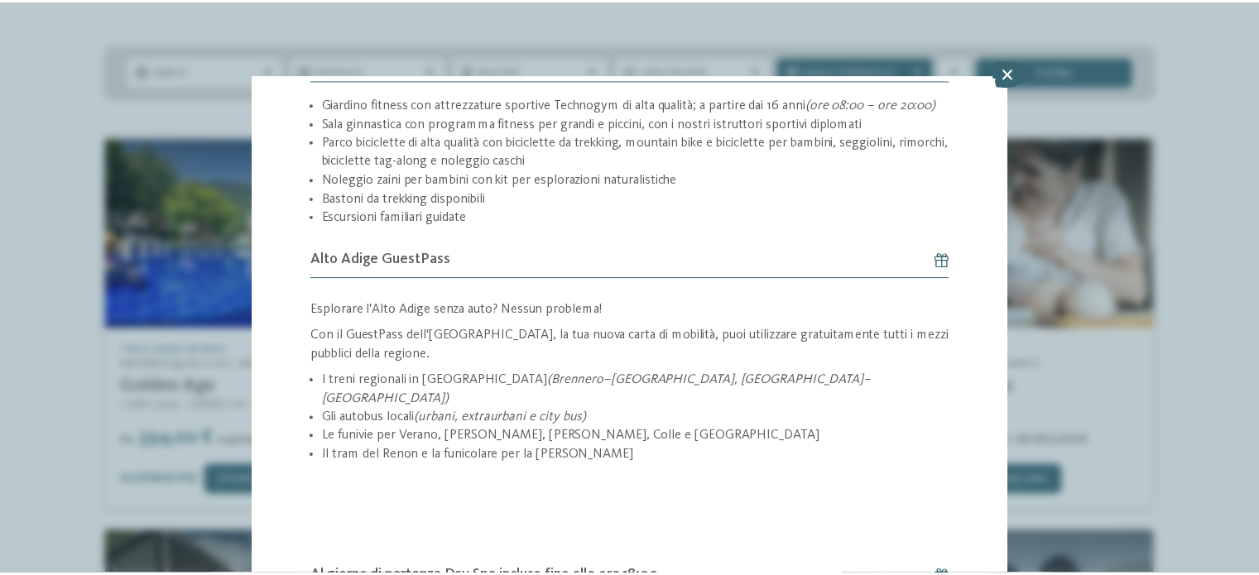
scroll to position [2357, 0]
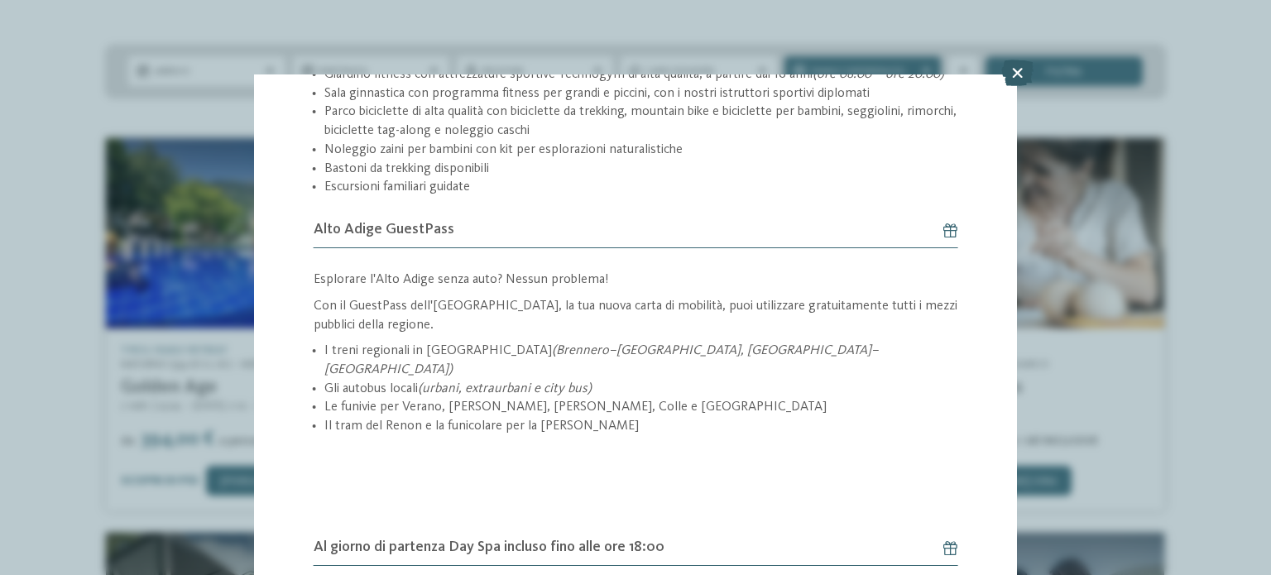
click at [1017, 75] on icon at bounding box center [1018, 73] width 32 height 26
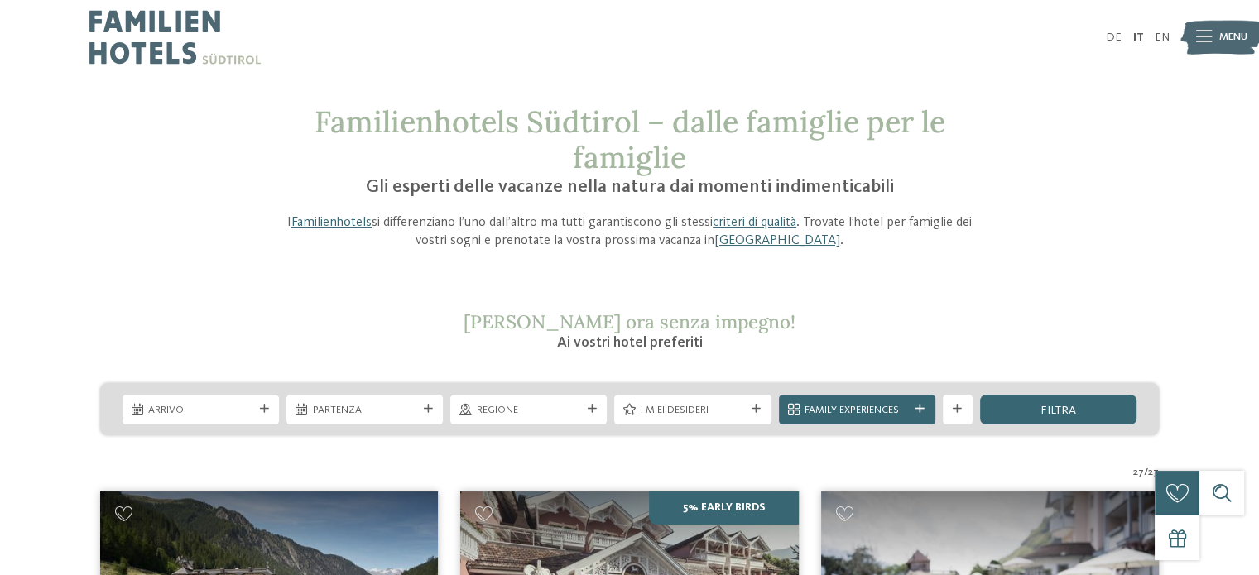
click at [142, 36] on img at bounding box center [174, 37] width 171 height 74
